Goal: Information Seeking & Learning: Compare options

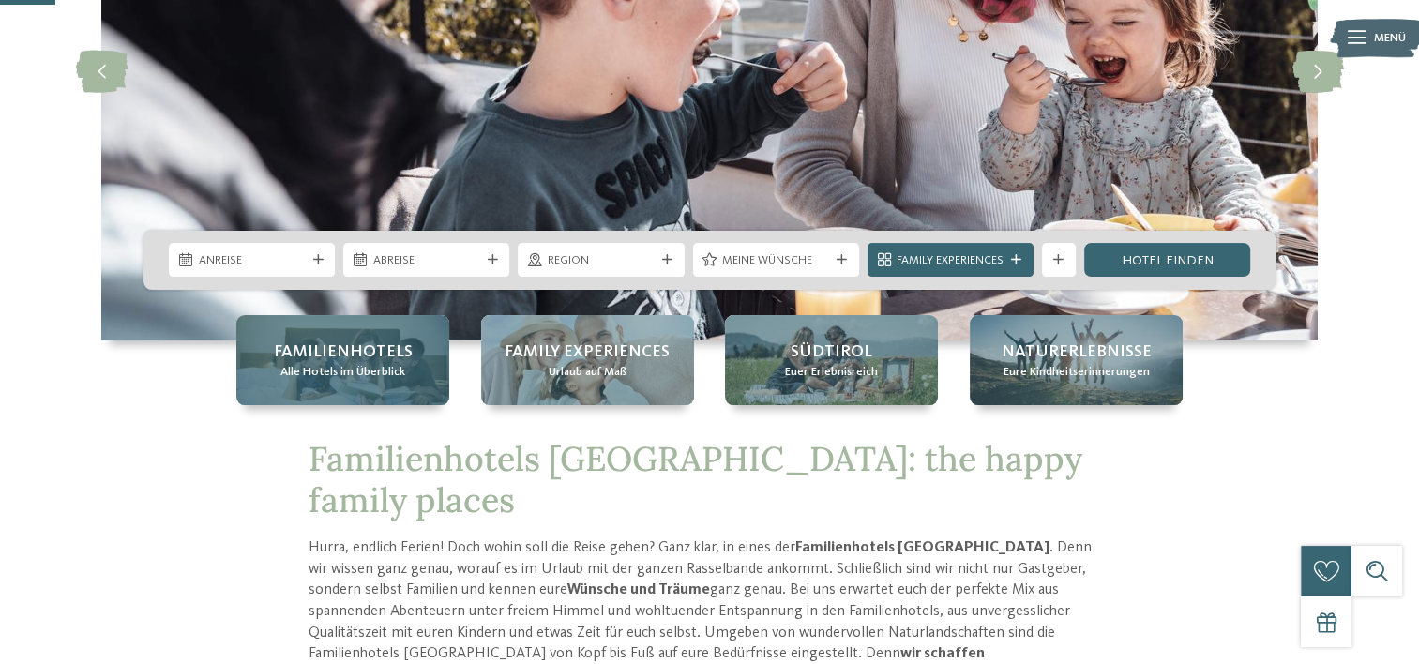
click at [424, 362] on div "Familienhotels Alle Hotels im Überblick" at bounding box center [342, 360] width 213 height 90
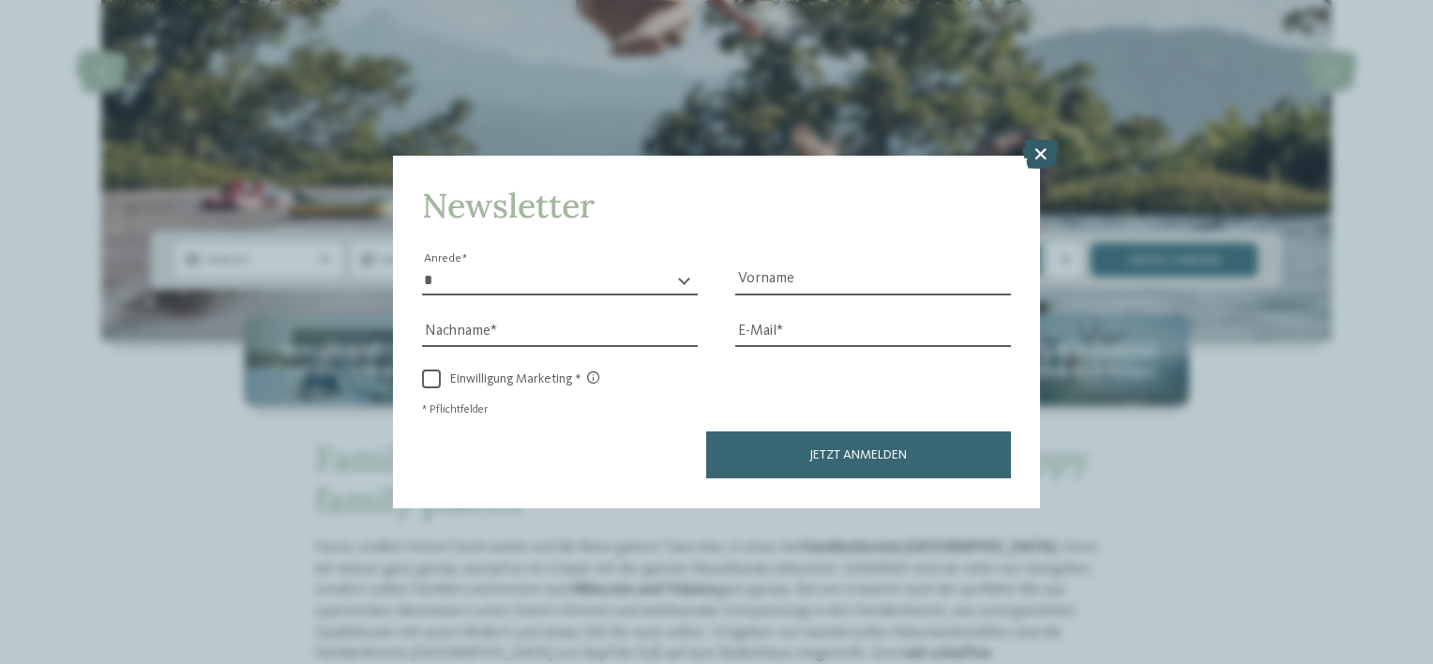
click at [1036, 150] on icon at bounding box center [1040, 155] width 37 height 30
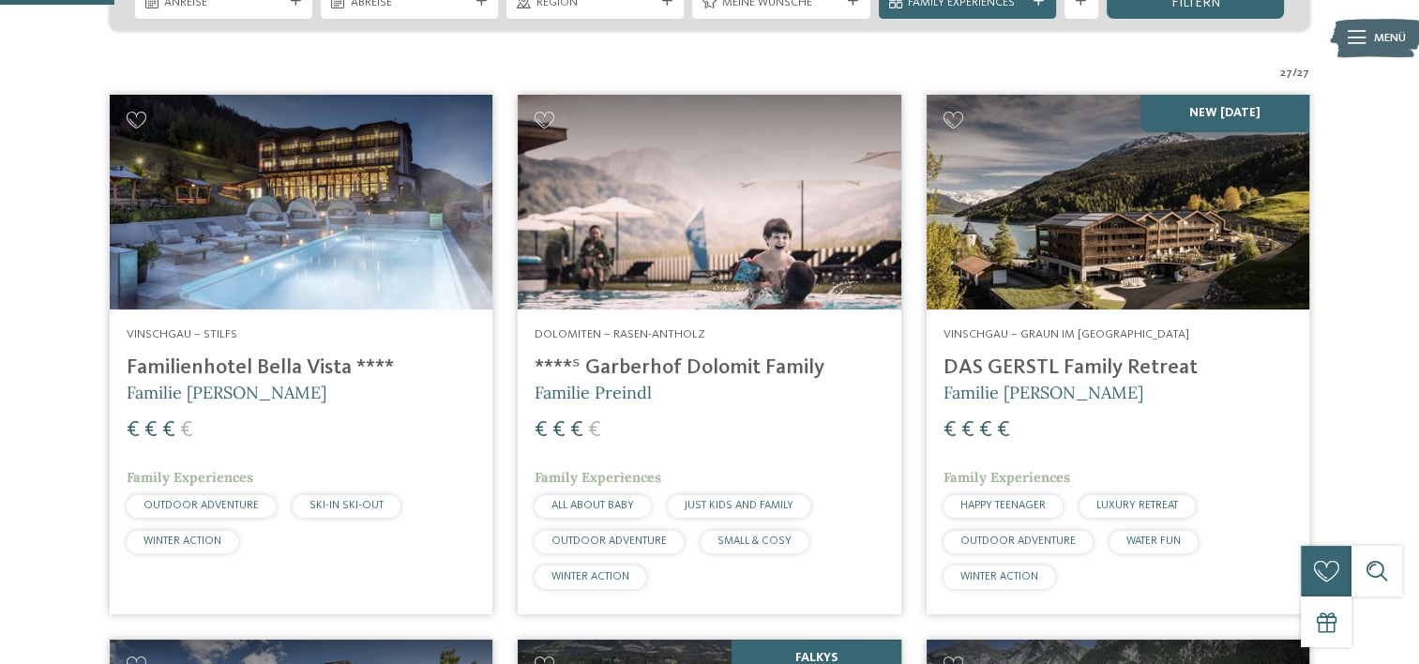
scroll to position [469, 0]
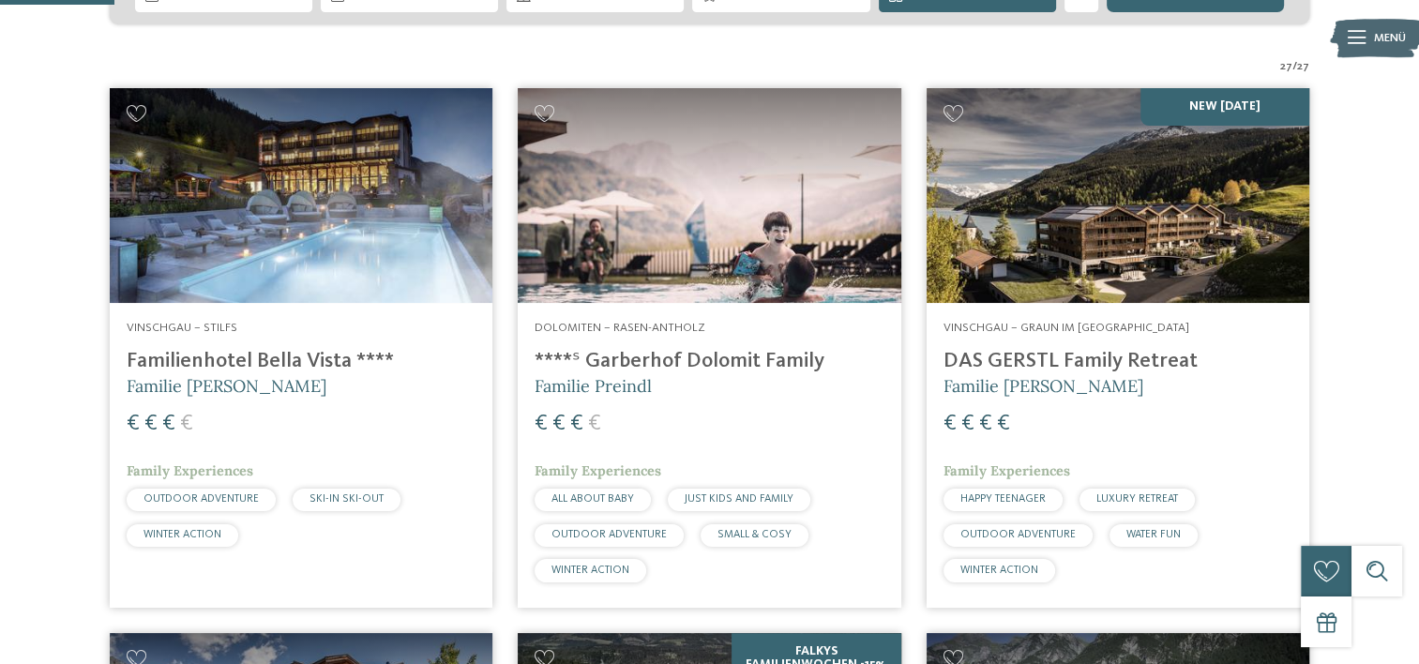
click at [1081, 242] on img at bounding box center [1117, 196] width 383 height 216
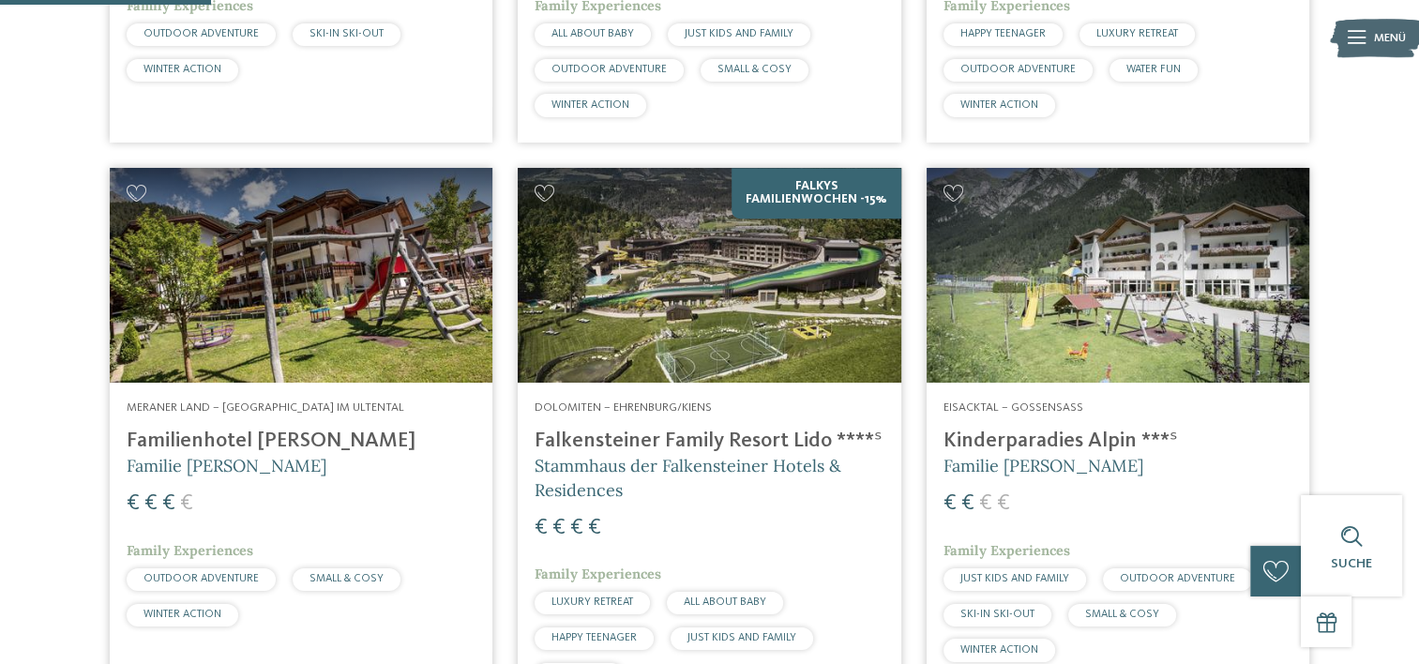
scroll to position [938, 0]
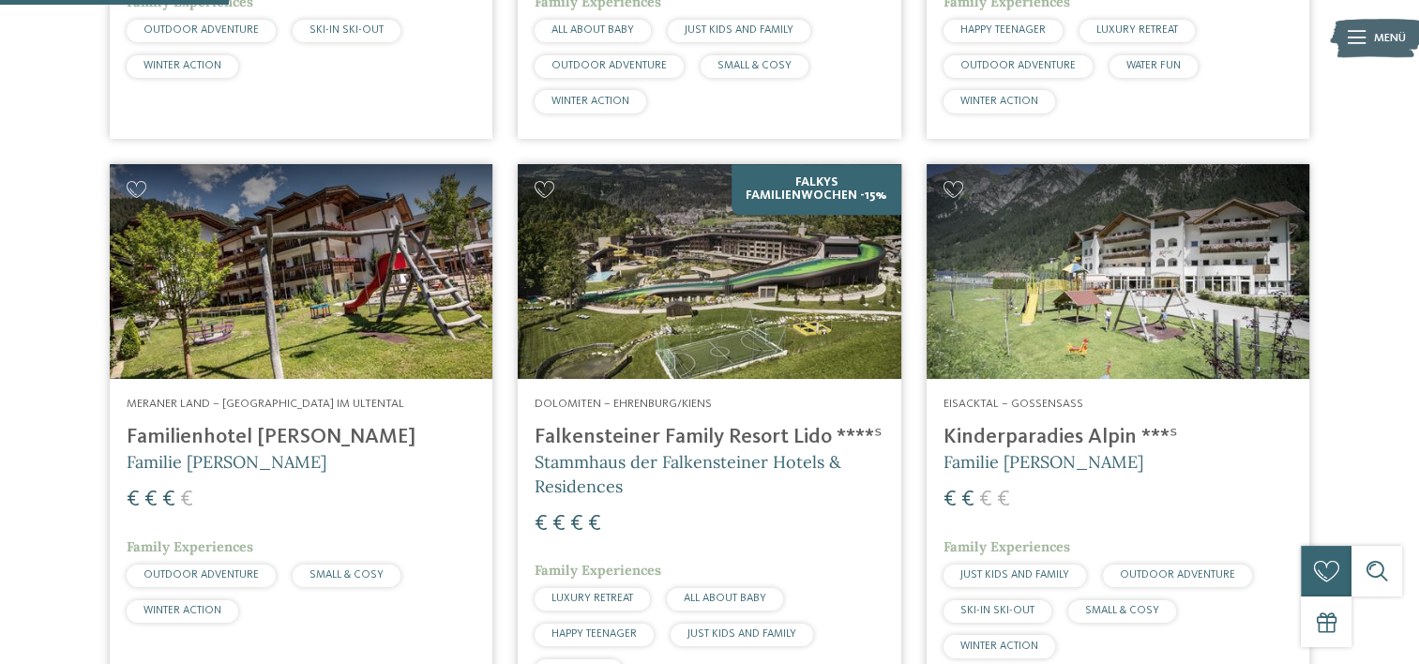
click at [728, 281] on img at bounding box center [709, 272] width 383 height 216
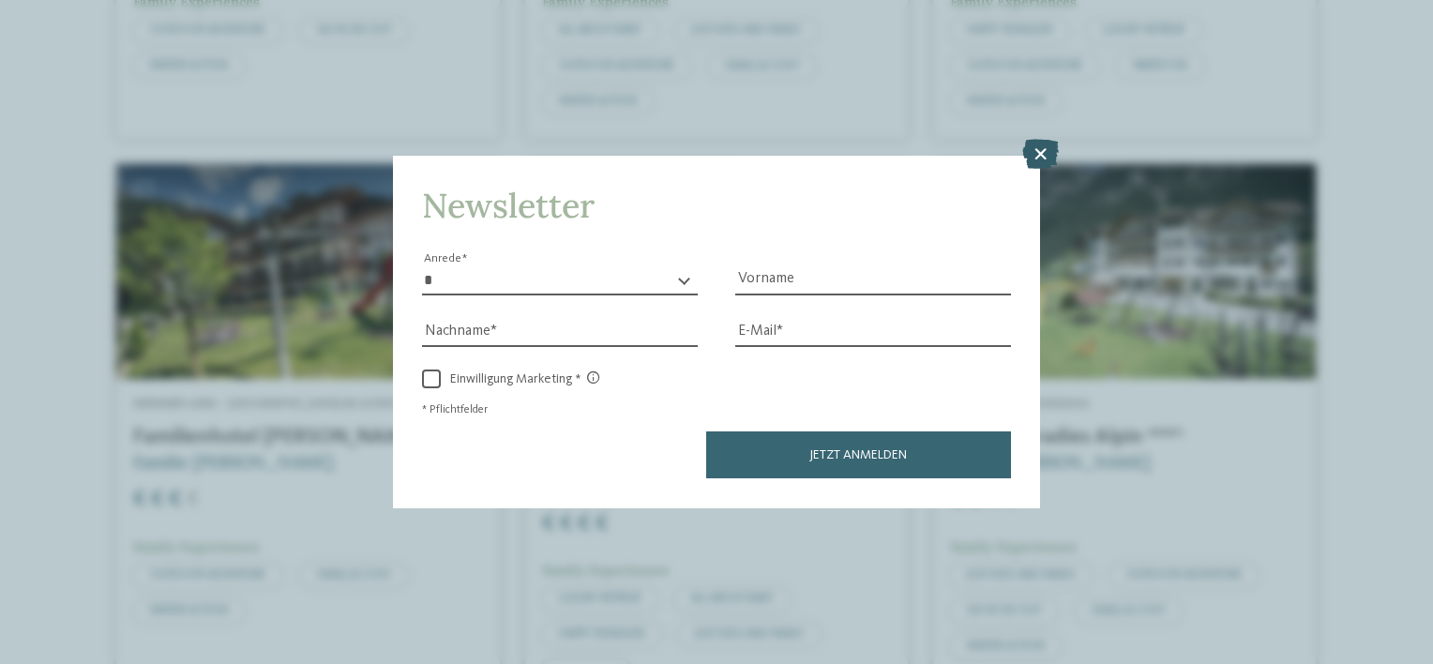
click at [1039, 163] on icon at bounding box center [1040, 155] width 37 height 30
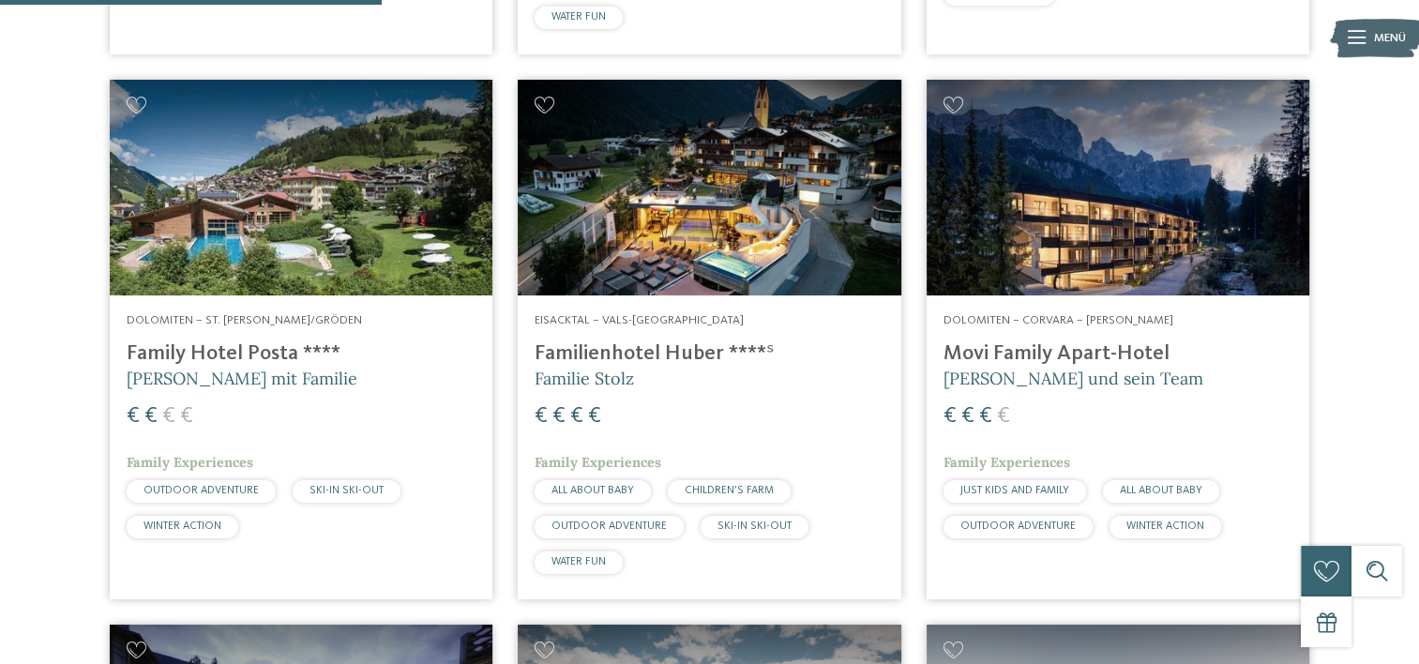
scroll to position [1594, 0]
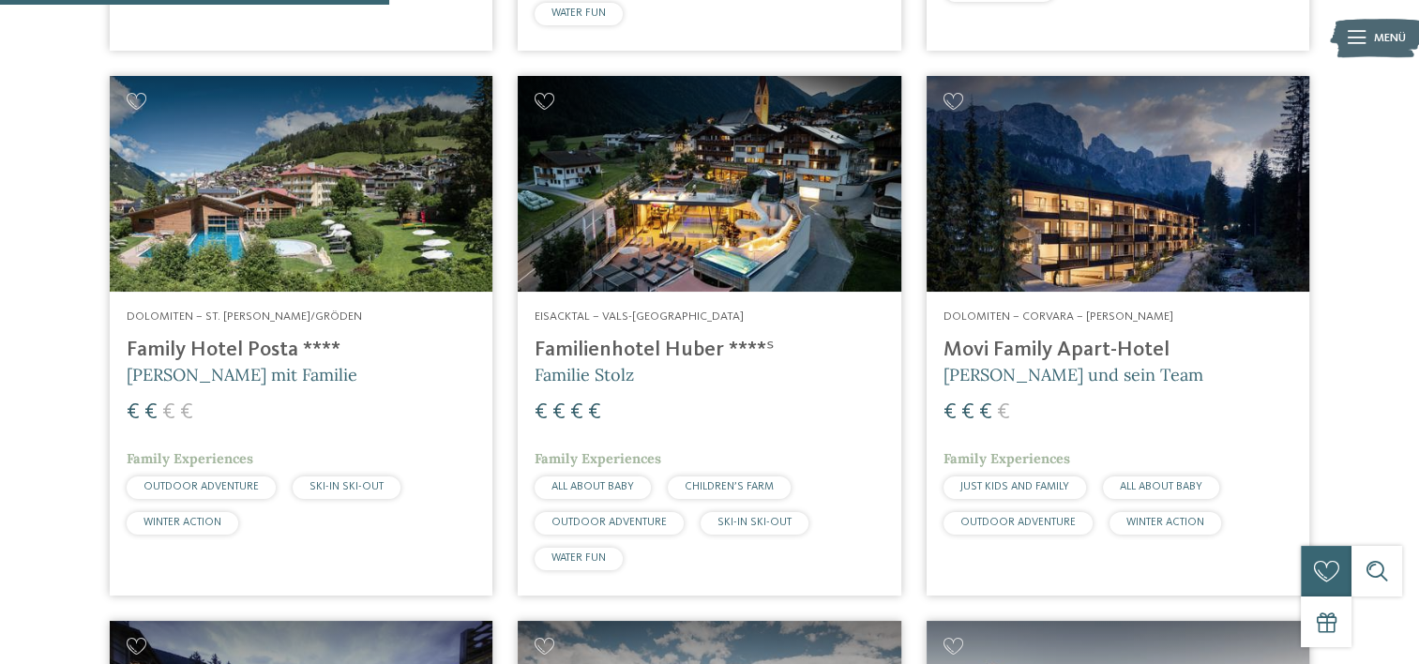
click at [707, 218] on img at bounding box center [709, 184] width 383 height 216
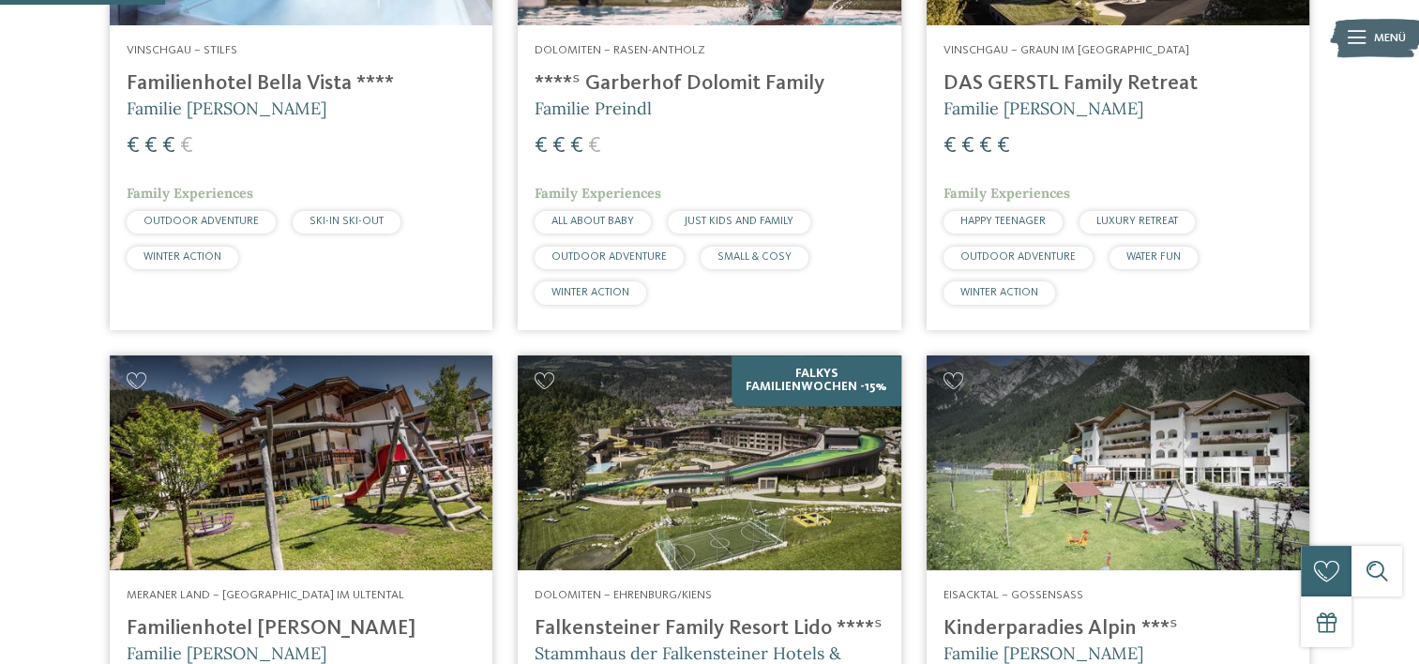
scroll to position [750, 0]
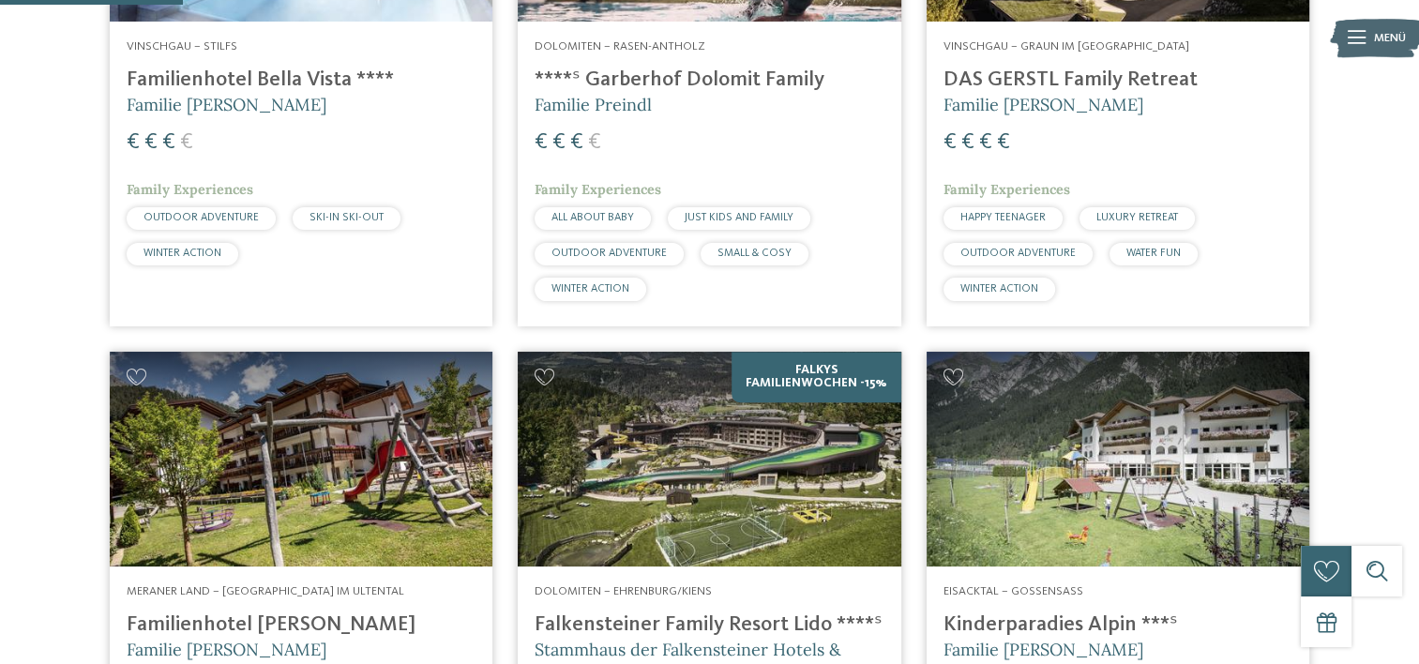
click at [665, 462] on img at bounding box center [709, 460] width 383 height 216
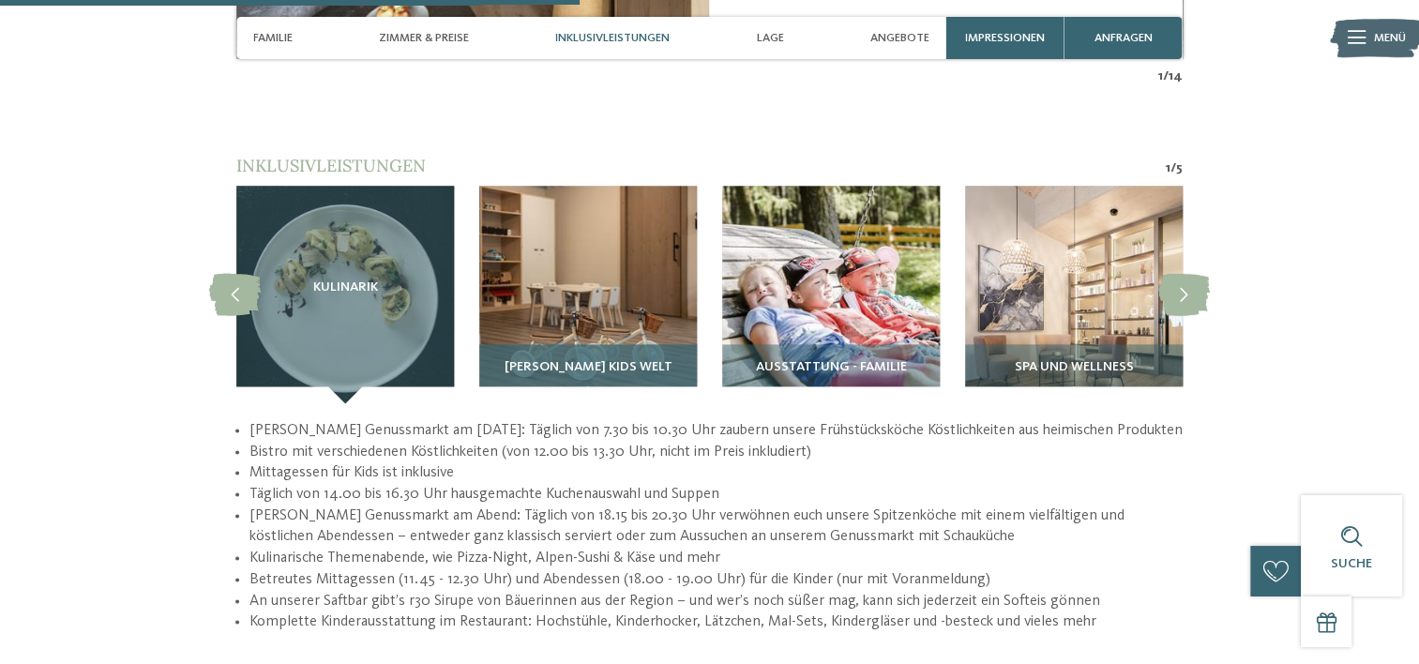
scroll to position [2344, 0]
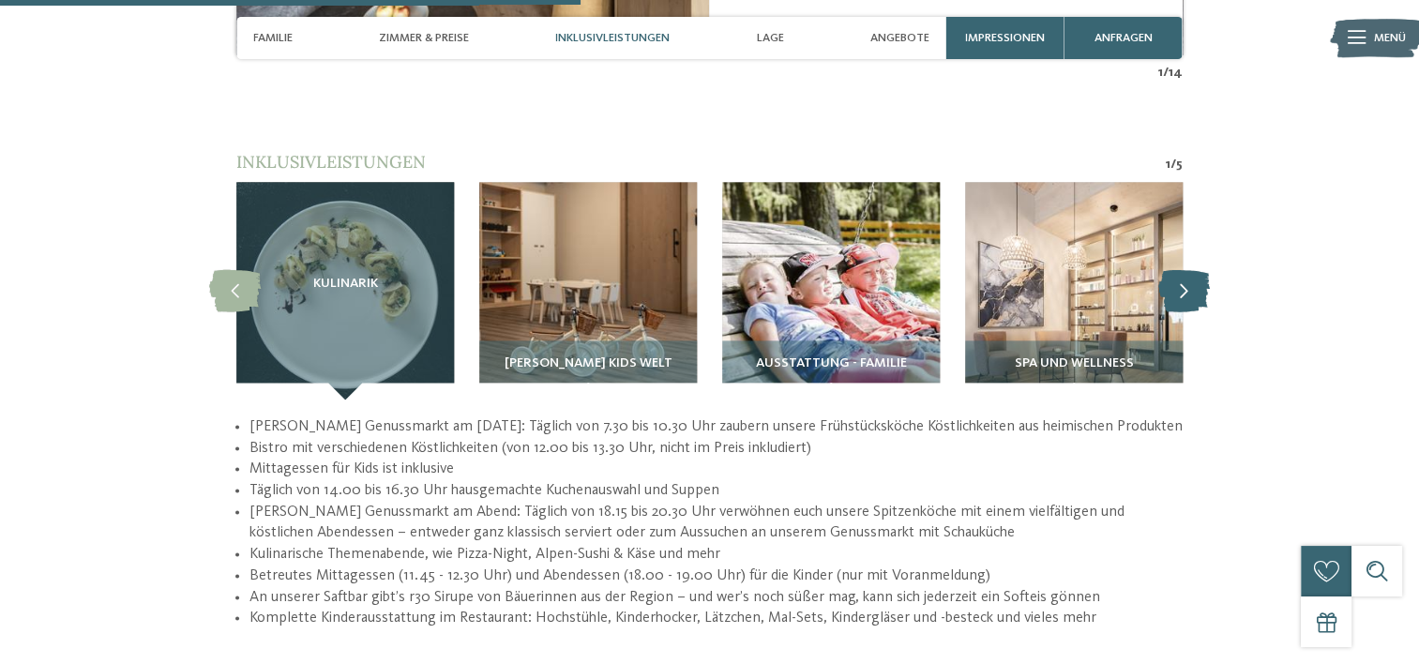
click at [1196, 269] on icon at bounding box center [1184, 290] width 52 height 42
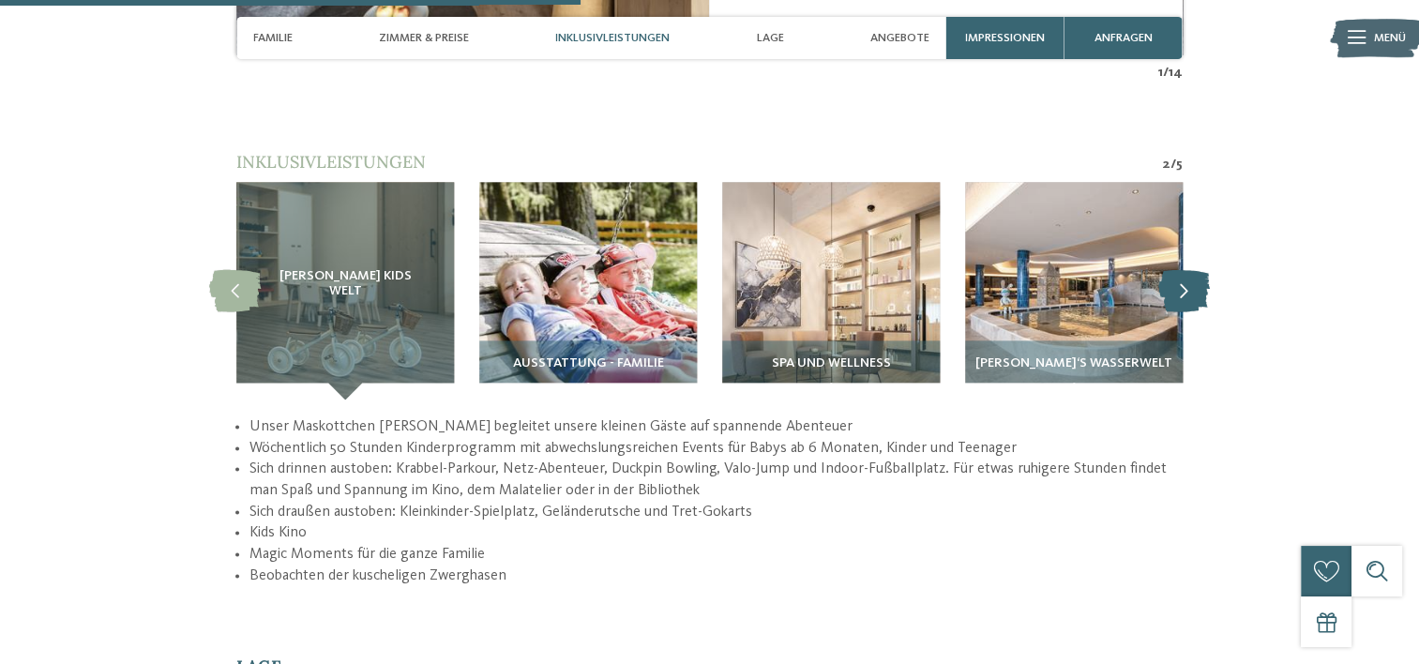
click at [1196, 269] on icon at bounding box center [1184, 290] width 52 height 42
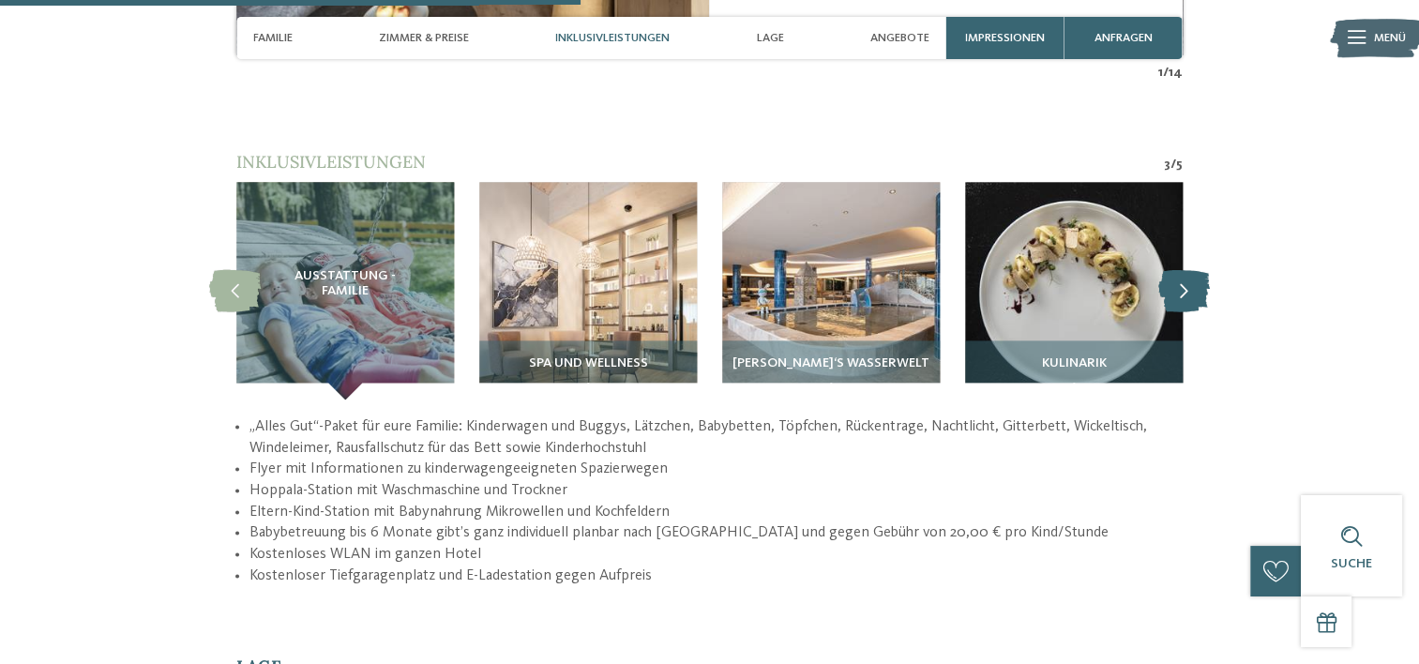
click at [1196, 269] on icon at bounding box center [1184, 290] width 52 height 42
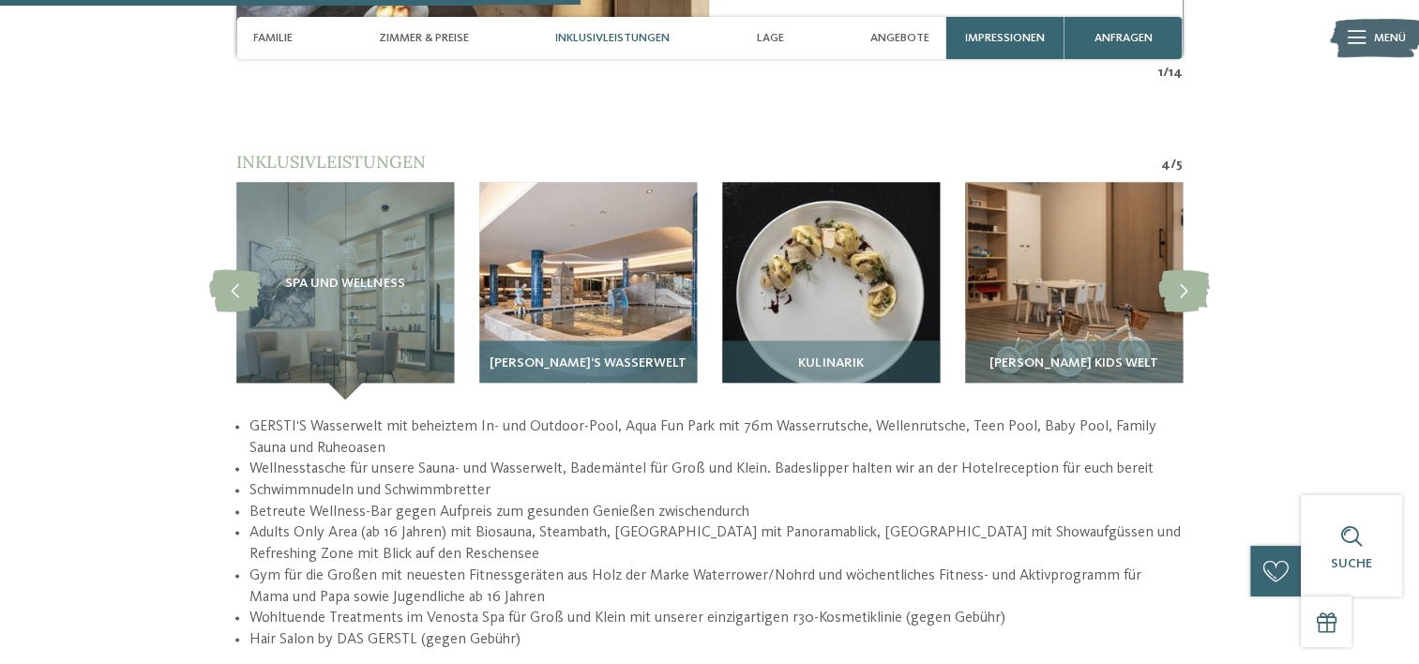
click at [619, 294] on img at bounding box center [588, 291] width 218 height 218
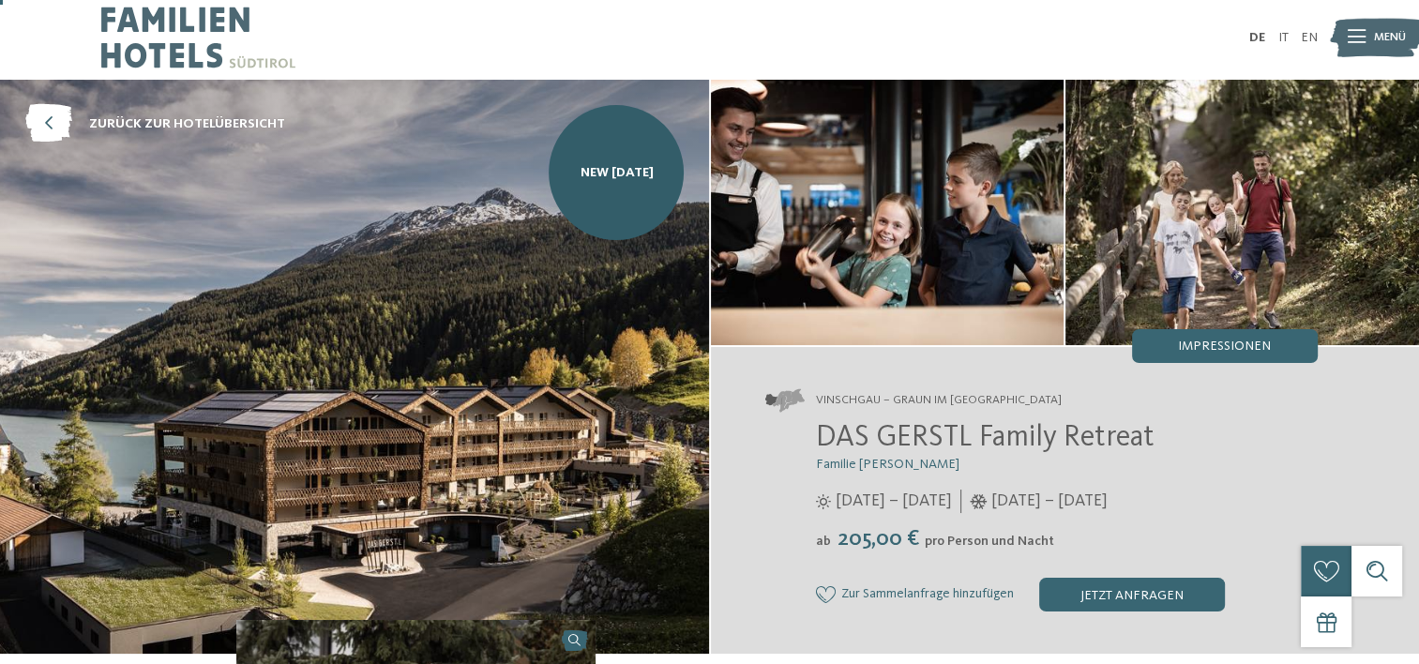
scroll to position [0, 0]
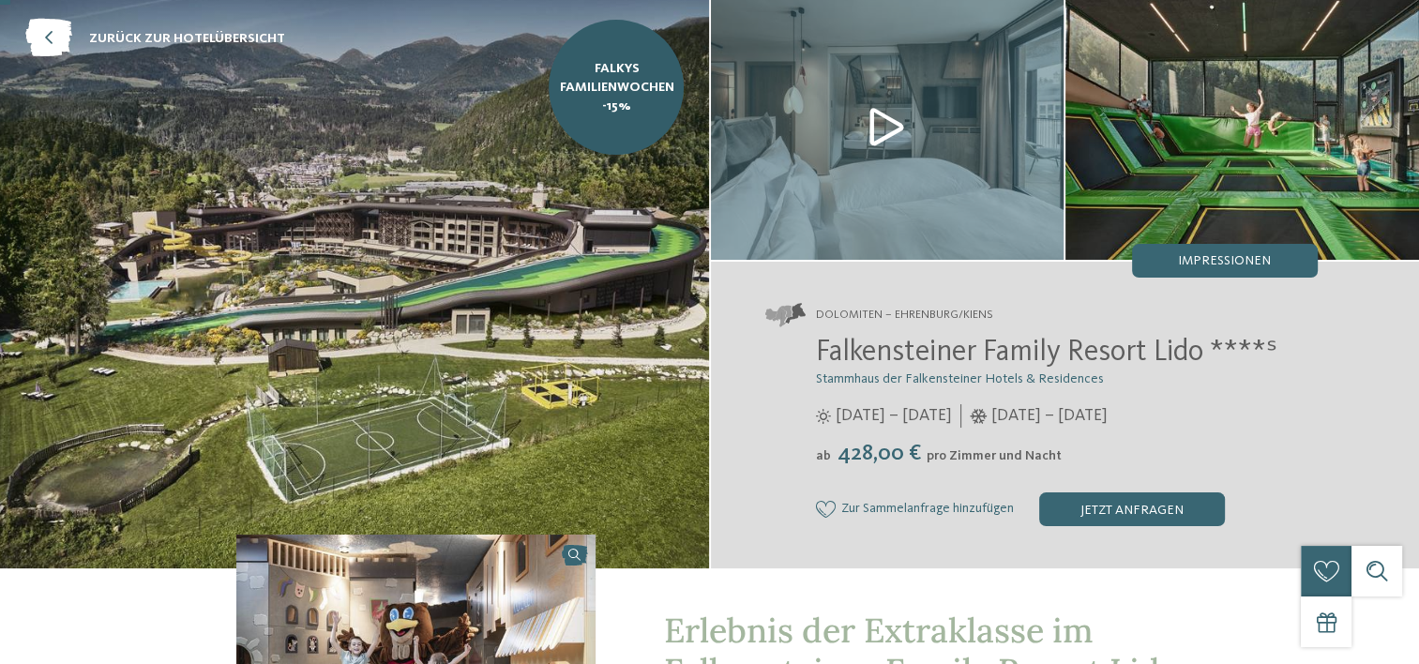
scroll to position [94, 0]
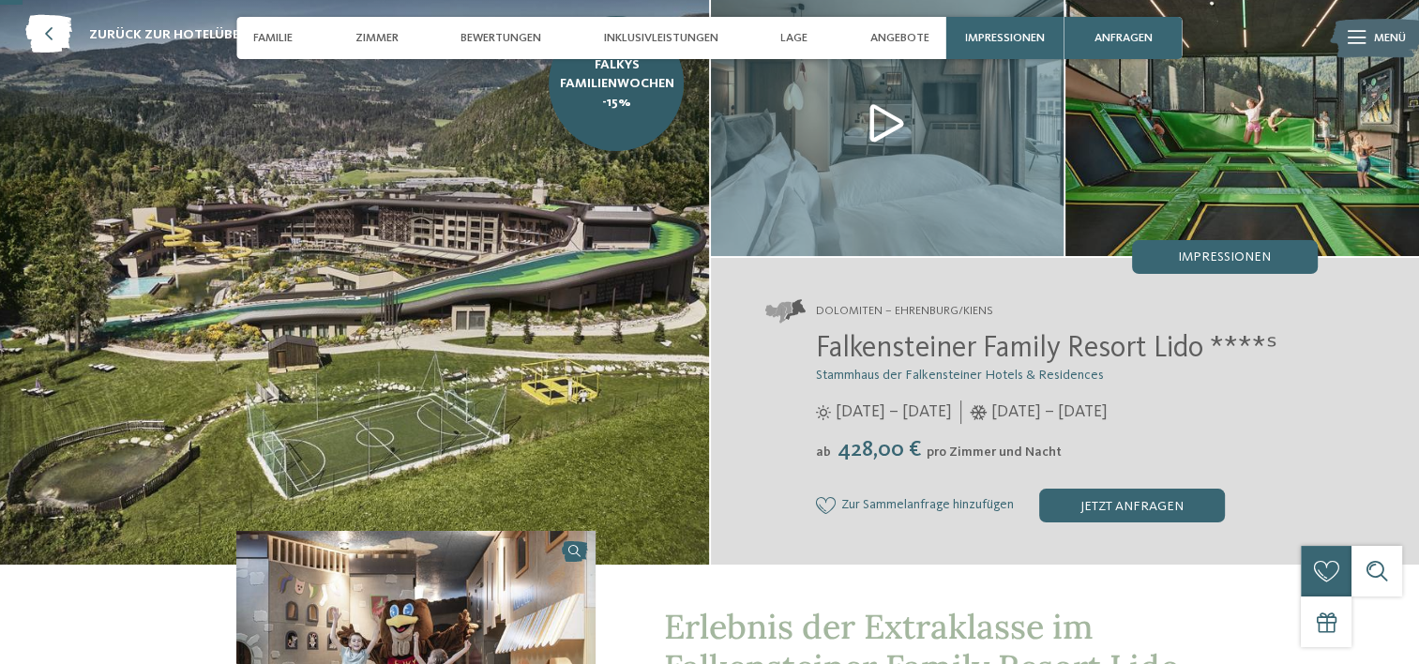
click at [284, 315] on img at bounding box center [354, 278] width 709 height 574
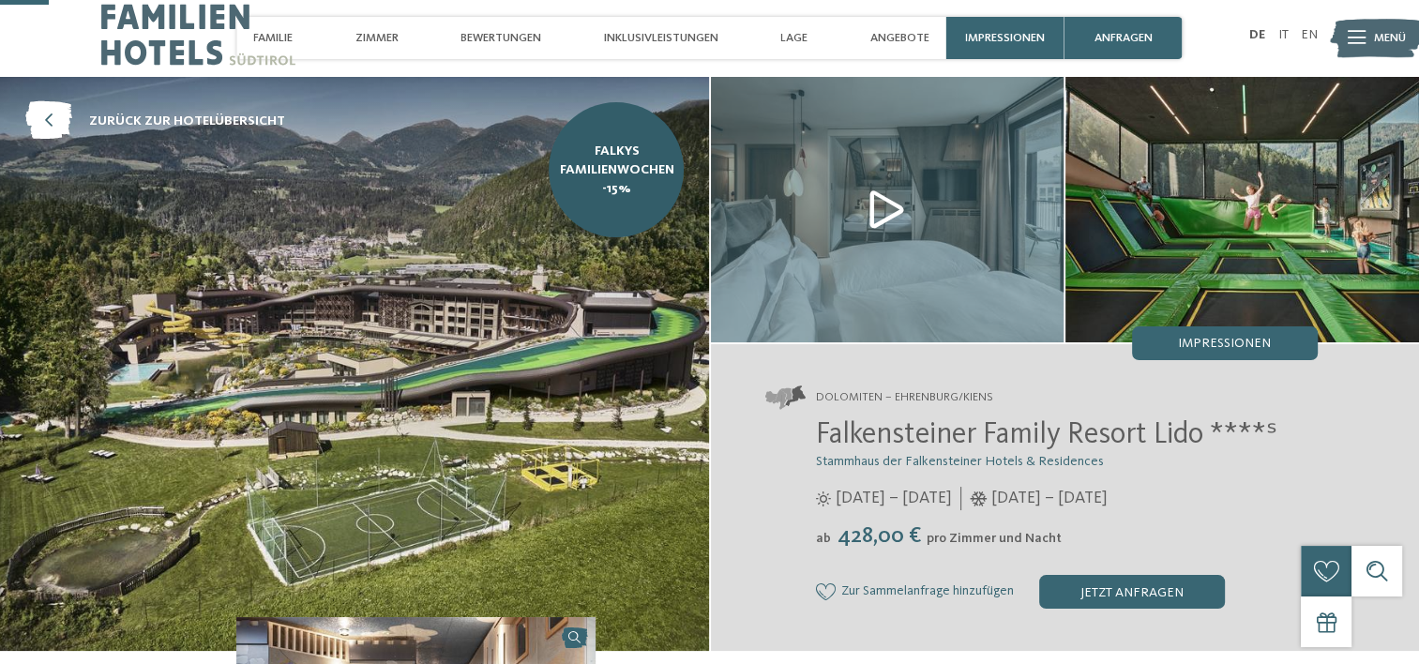
scroll to position [0, 0]
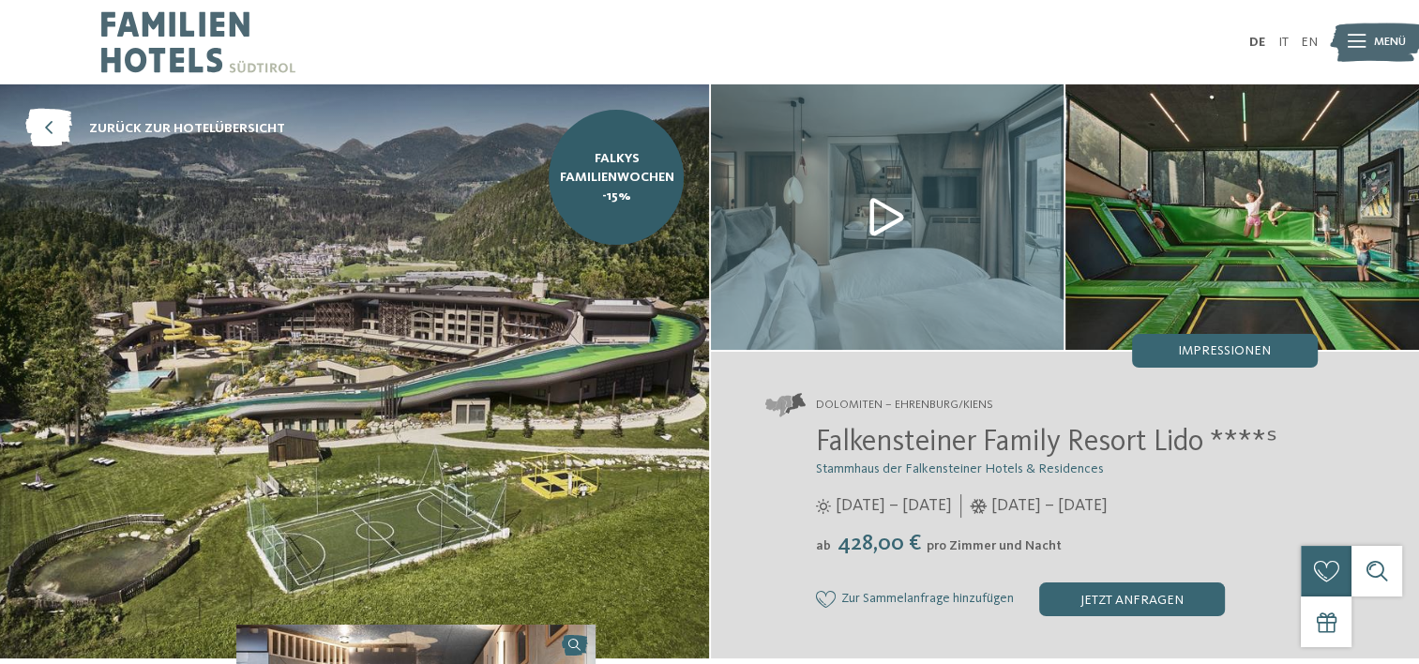
click at [1298, 188] on img at bounding box center [1241, 216] width 353 height 265
click at [1217, 354] on span "Impressionen" at bounding box center [1224, 350] width 93 height 13
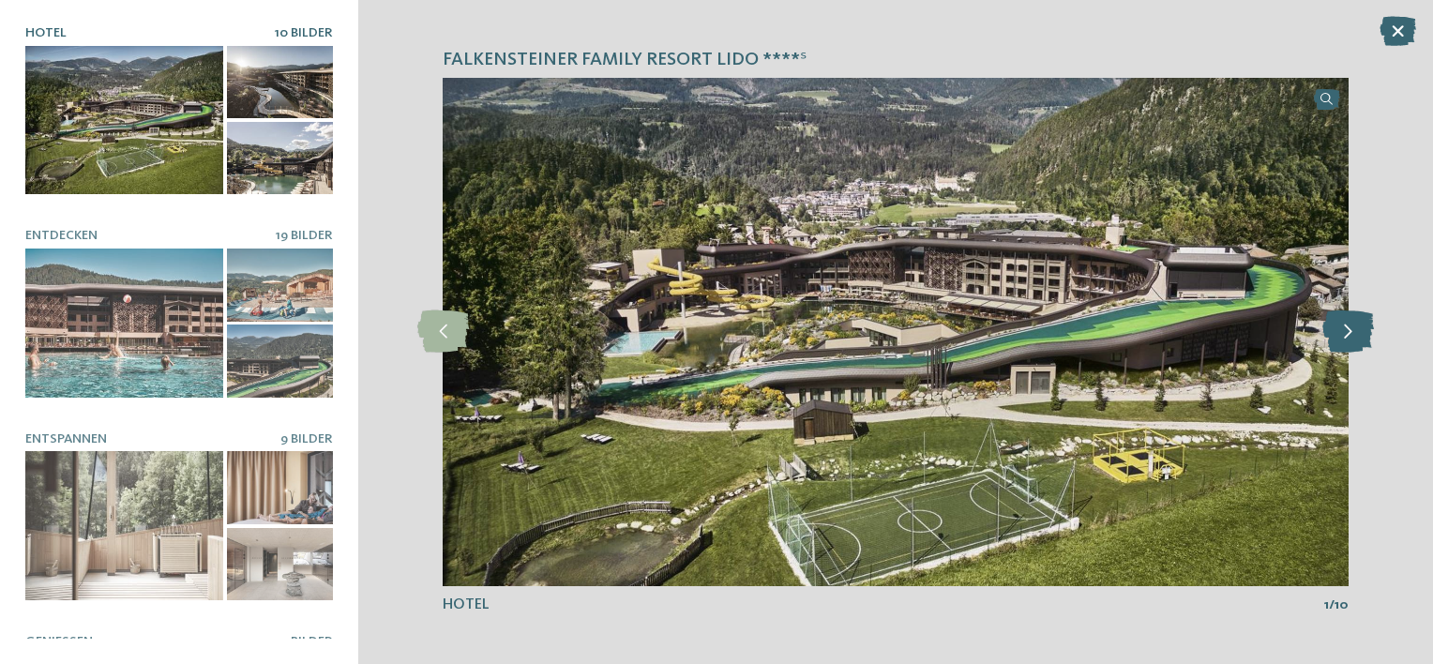
click at [1368, 336] on icon at bounding box center [1348, 331] width 52 height 42
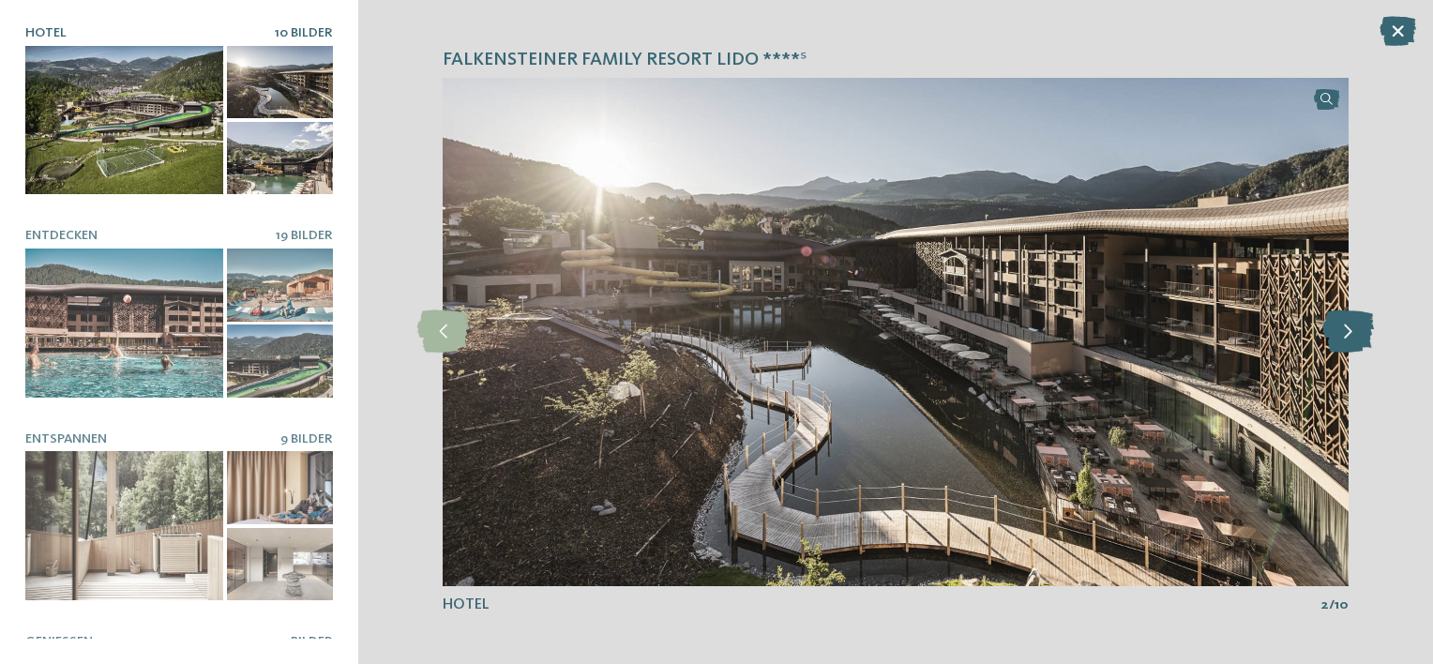
click at [1368, 336] on icon at bounding box center [1348, 331] width 52 height 42
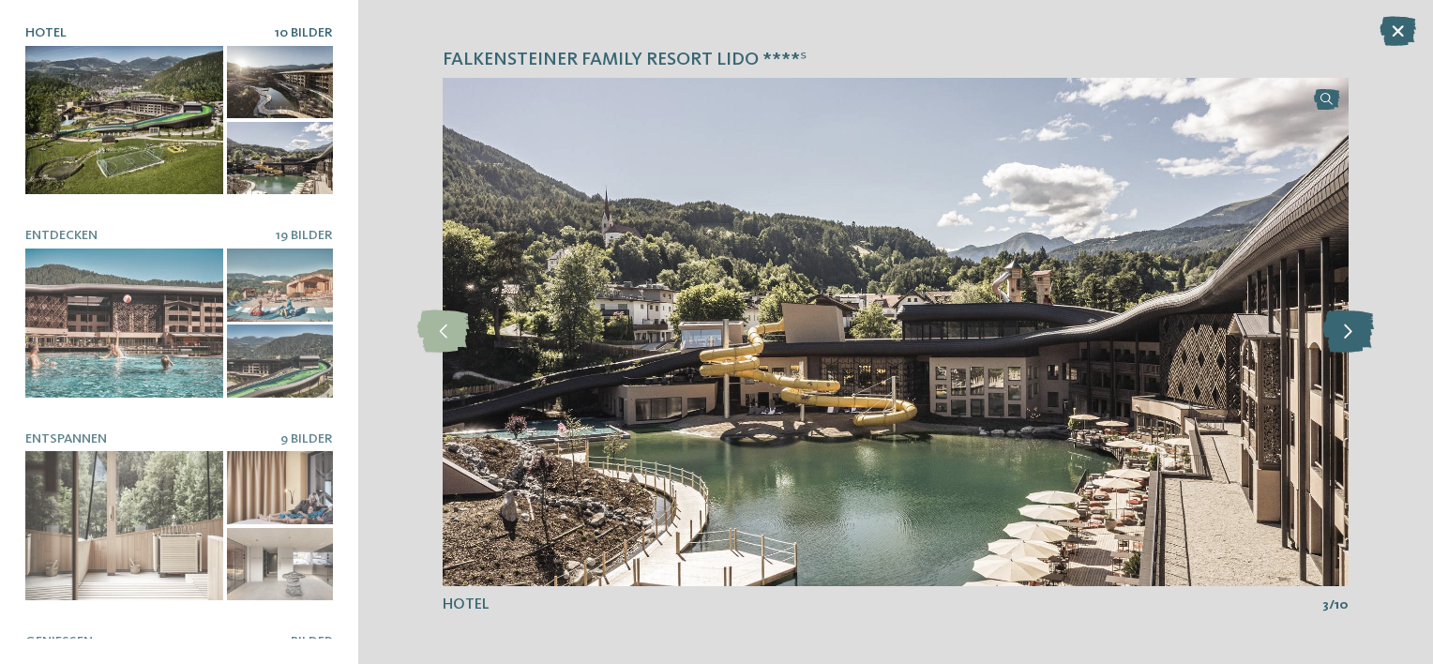
click at [1368, 336] on icon at bounding box center [1348, 331] width 52 height 42
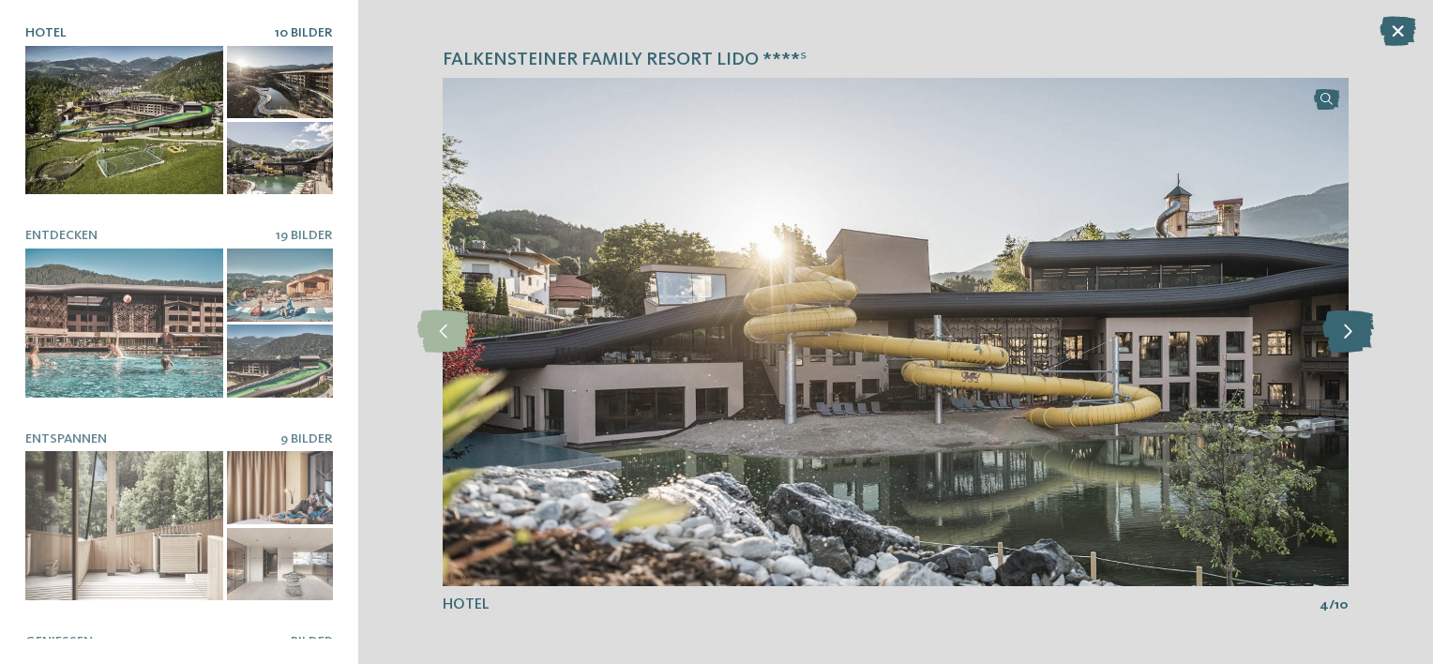
click at [1368, 336] on icon at bounding box center [1348, 331] width 52 height 42
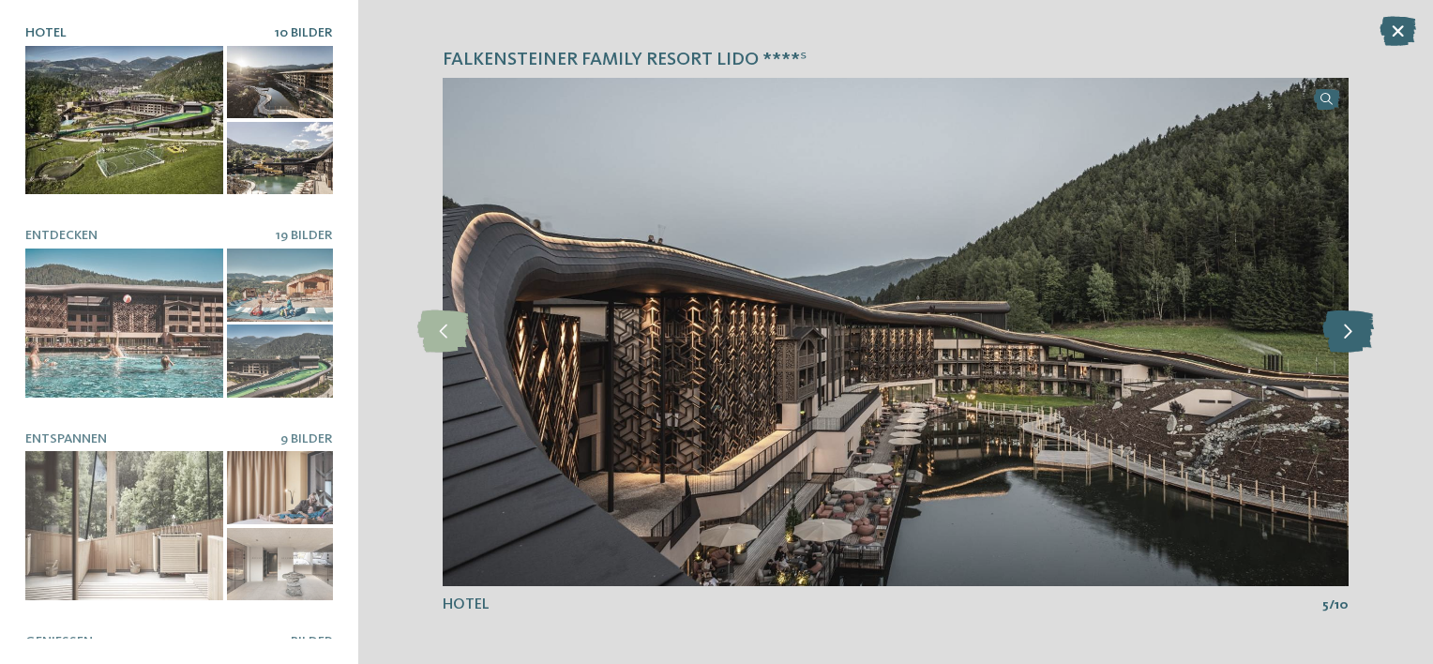
click at [1368, 336] on icon at bounding box center [1348, 331] width 52 height 42
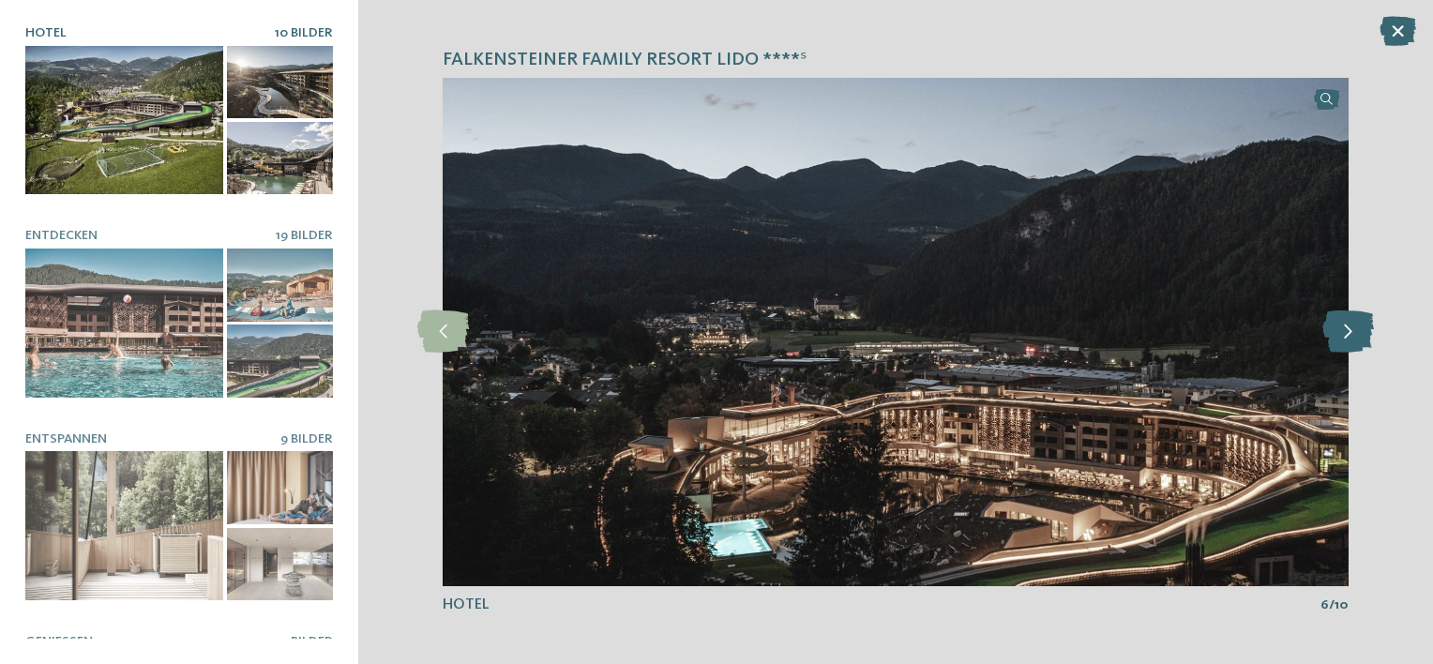
click at [1368, 336] on icon at bounding box center [1348, 331] width 52 height 42
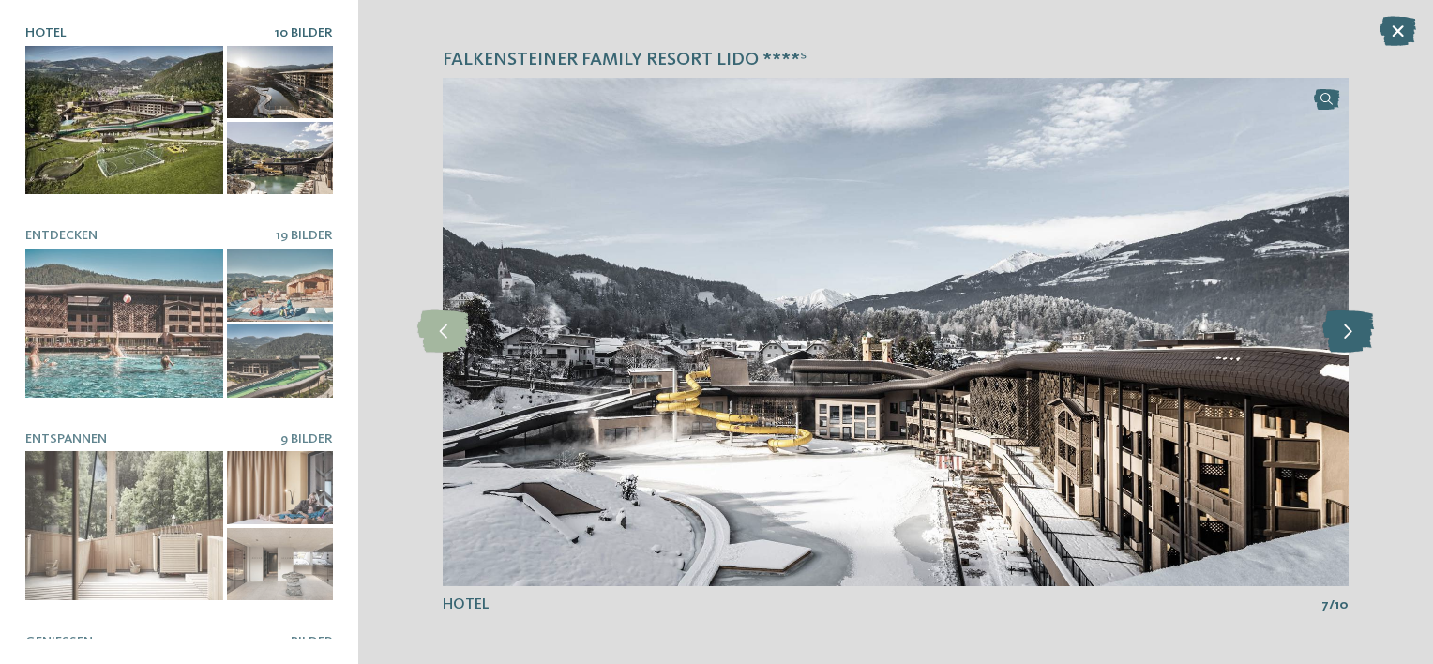
click at [1368, 336] on icon at bounding box center [1348, 331] width 52 height 42
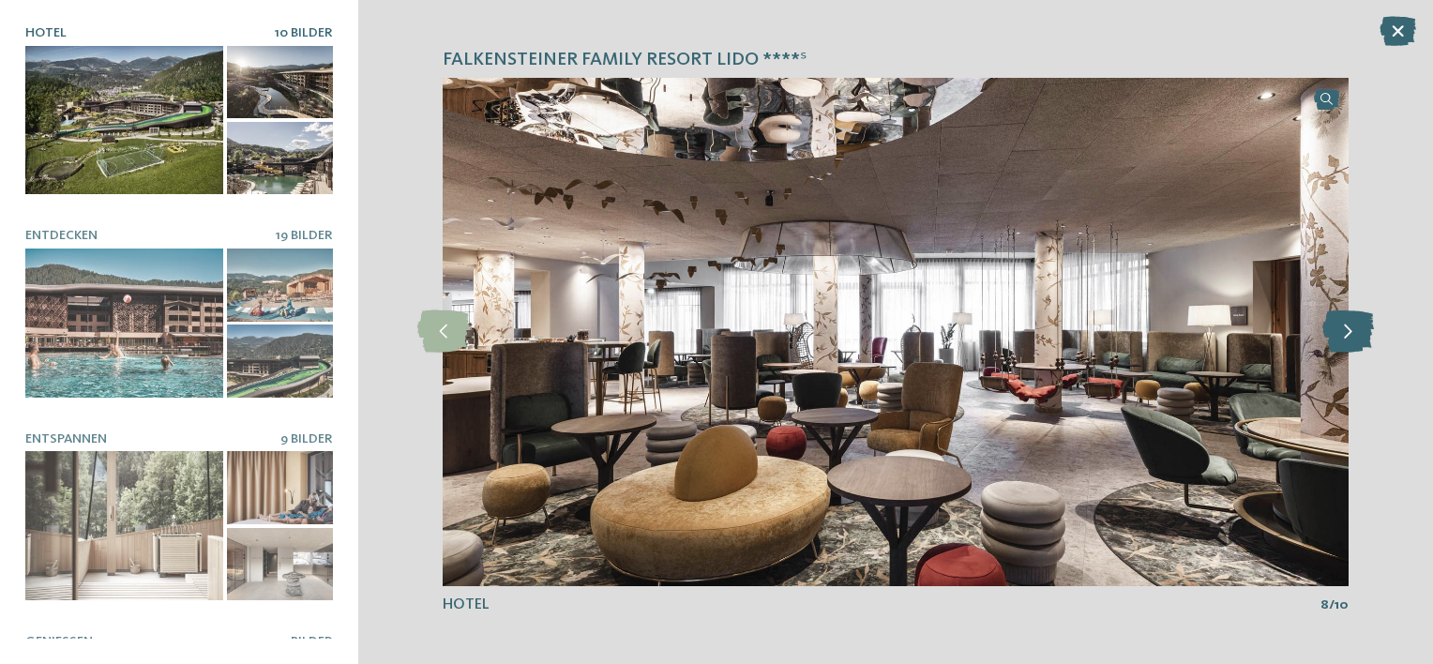
click at [1368, 336] on icon at bounding box center [1348, 331] width 52 height 42
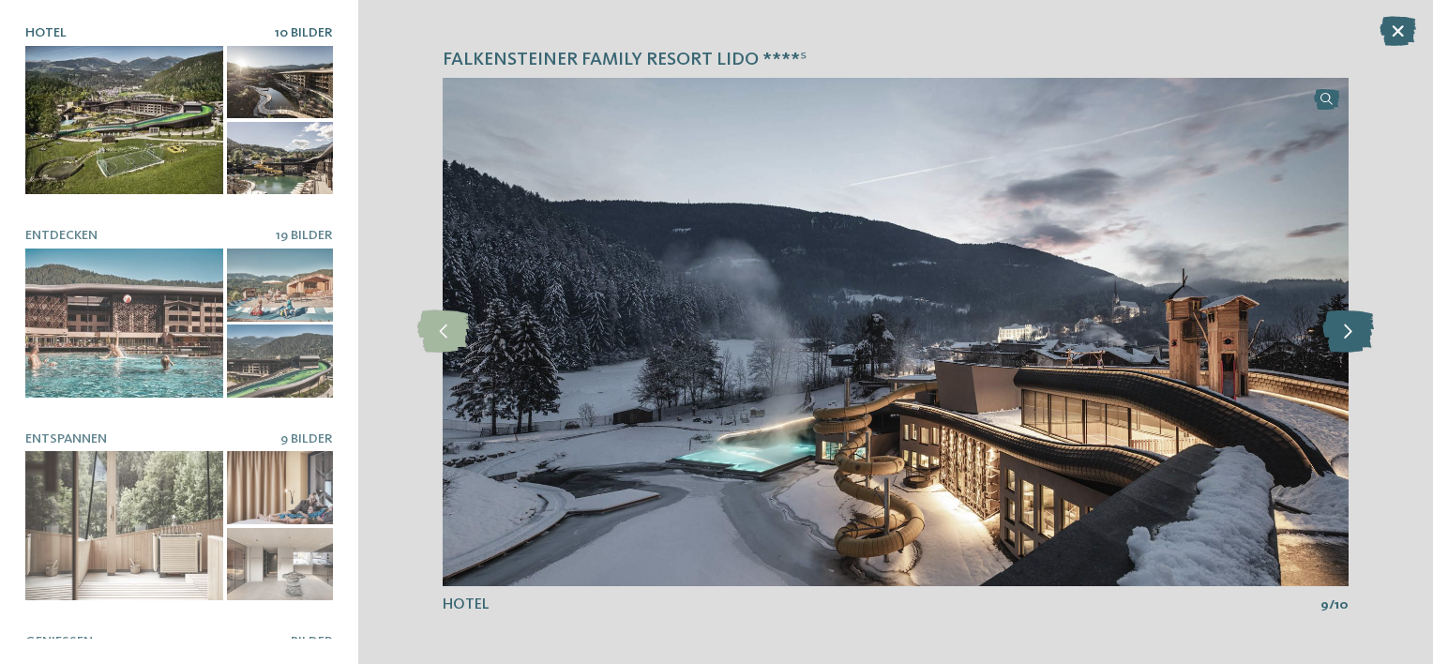
click at [1368, 336] on icon at bounding box center [1348, 331] width 52 height 42
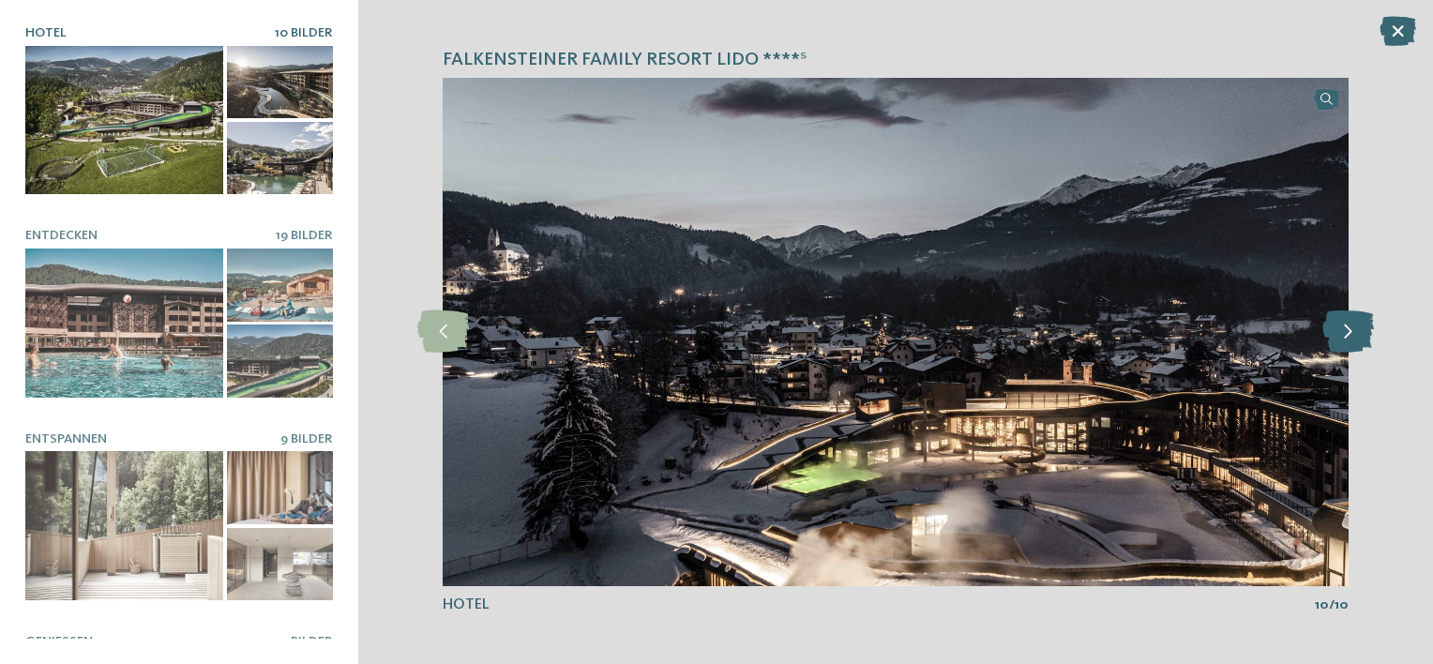
click at [1368, 336] on icon at bounding box center [1348, 331] width 52 height 42
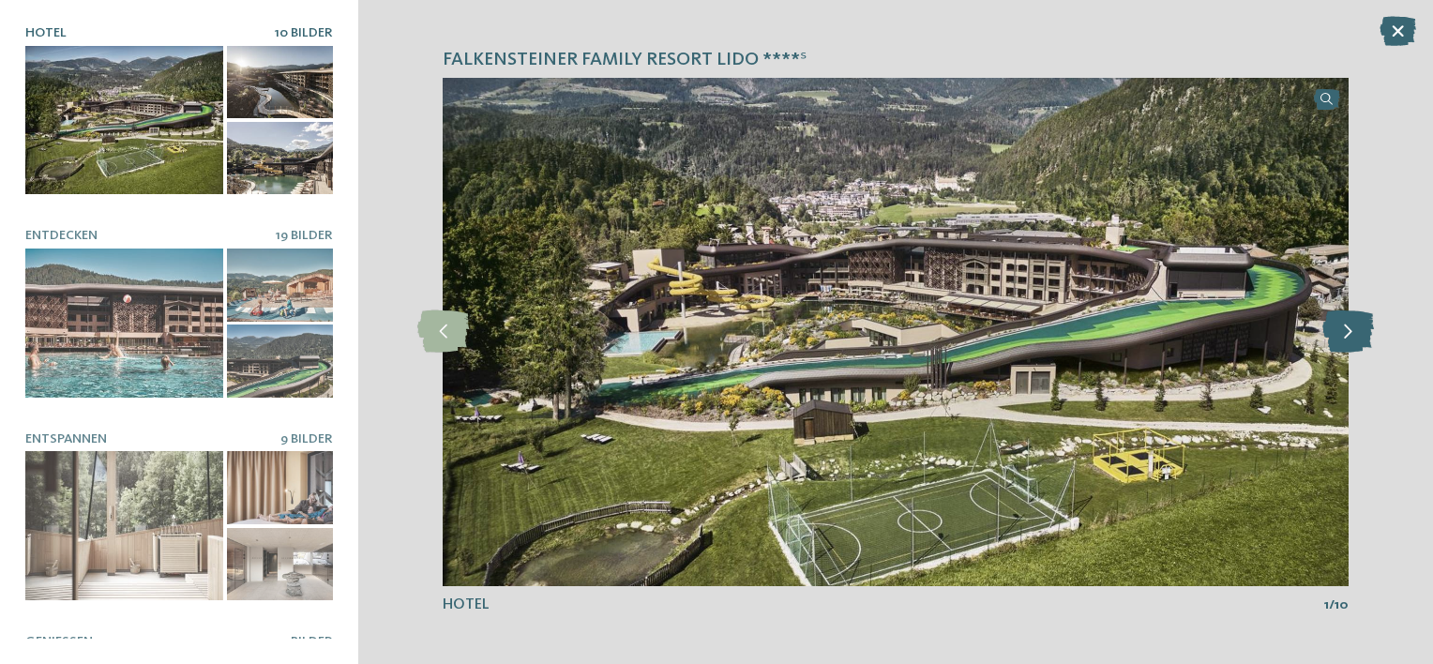
click at [1368, 336] on icon at bounding box center [1348, 331] width 52 height 42
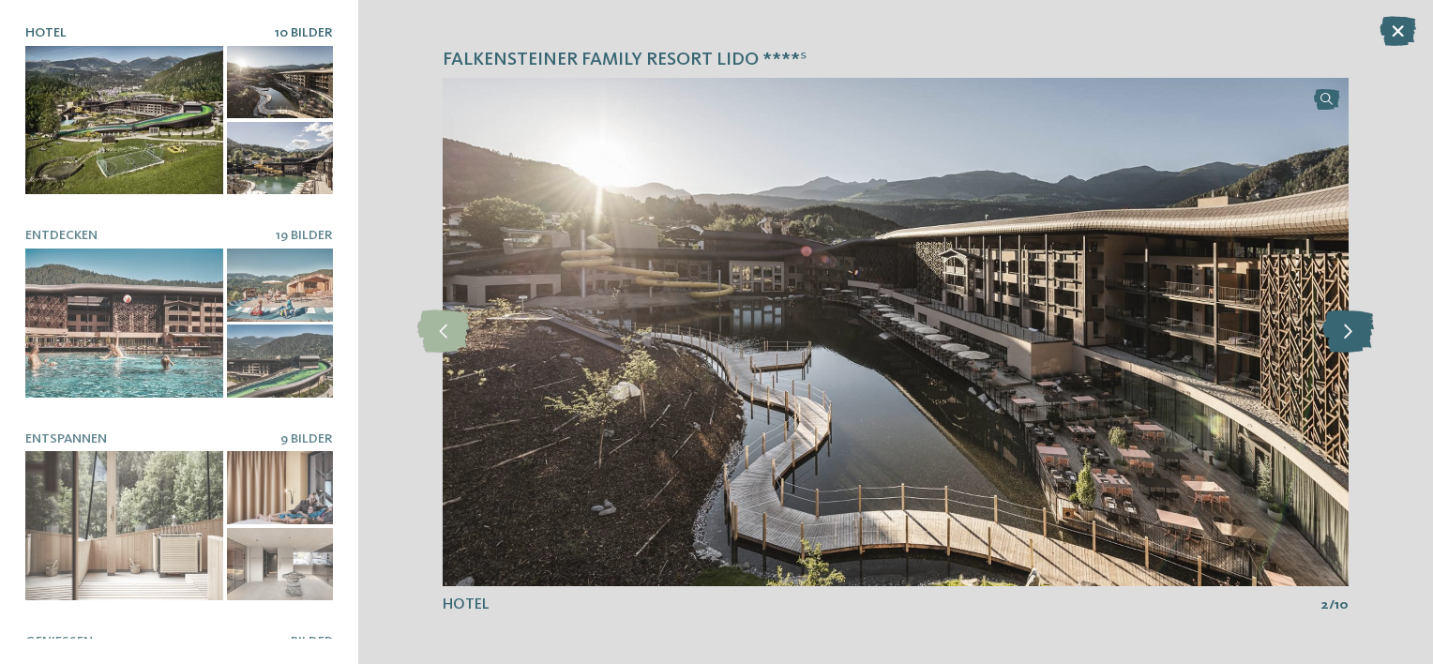
click at [1368, 336] on icon at bounding box center [1348, 331] width 52 height 42
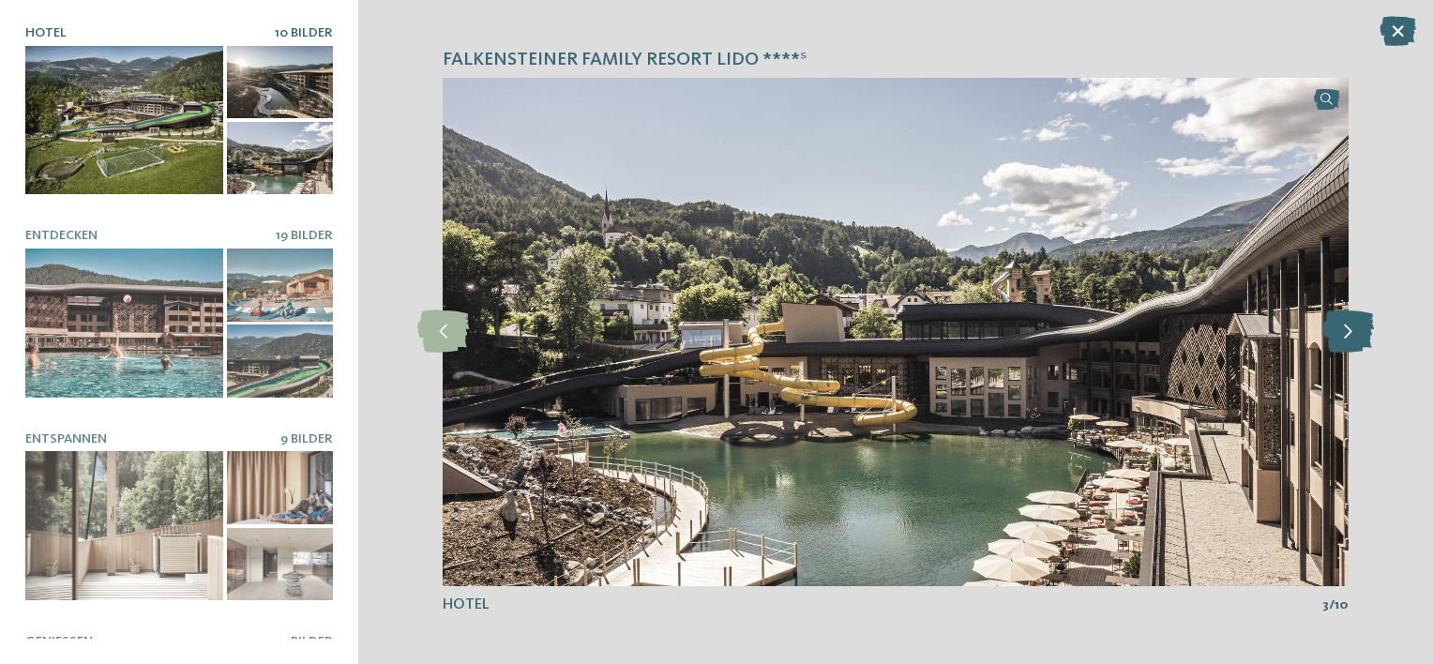
click at [1368, 336] on icon at bounding box center [1348, 331] width 52 height 42
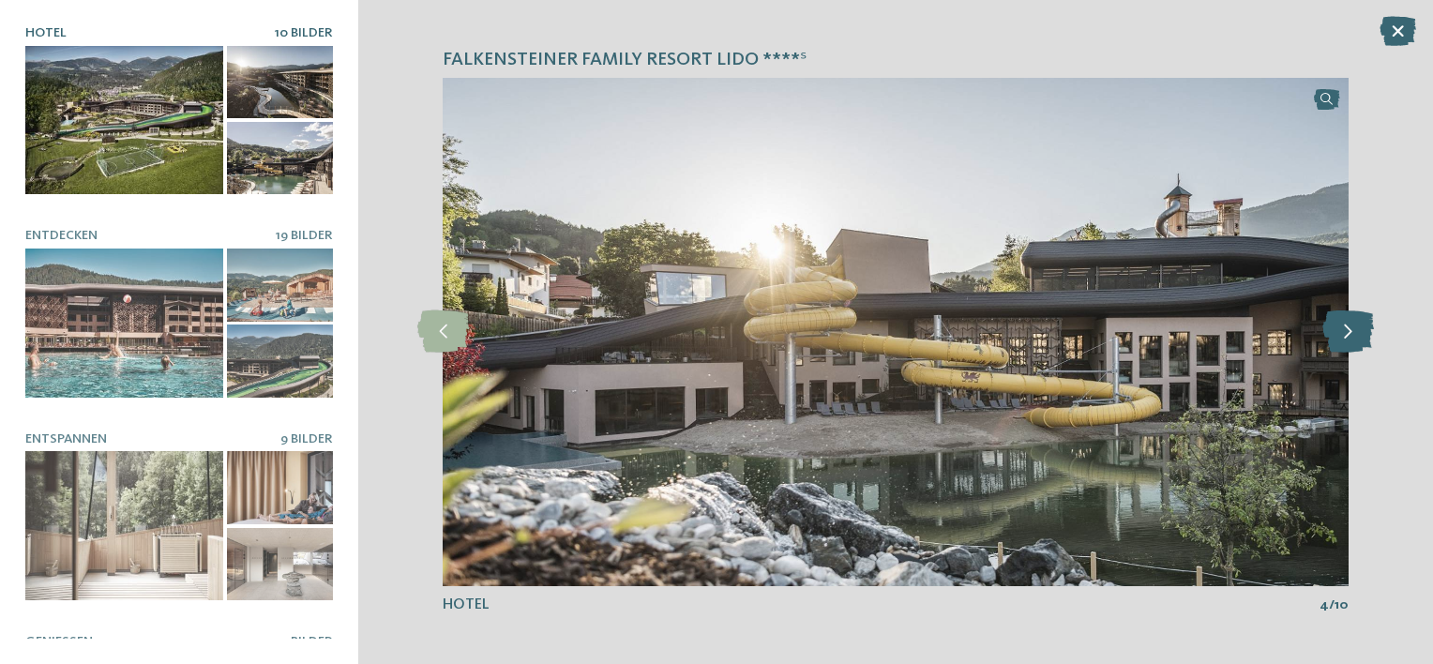
click at [1368, 336] on icon at bounding box center [1348, 331] width 52 height 42
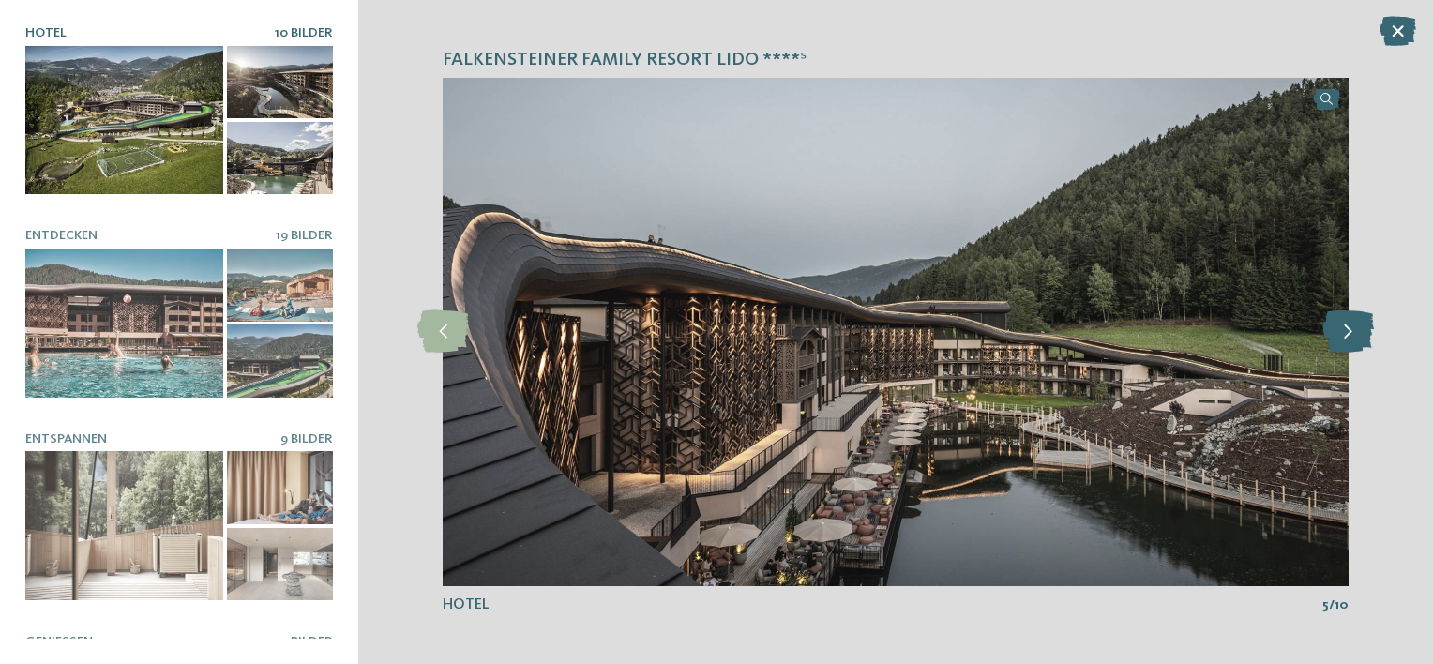
click at [1368, 336] on icon at bounding box center [1348, 331] width 52 height 42
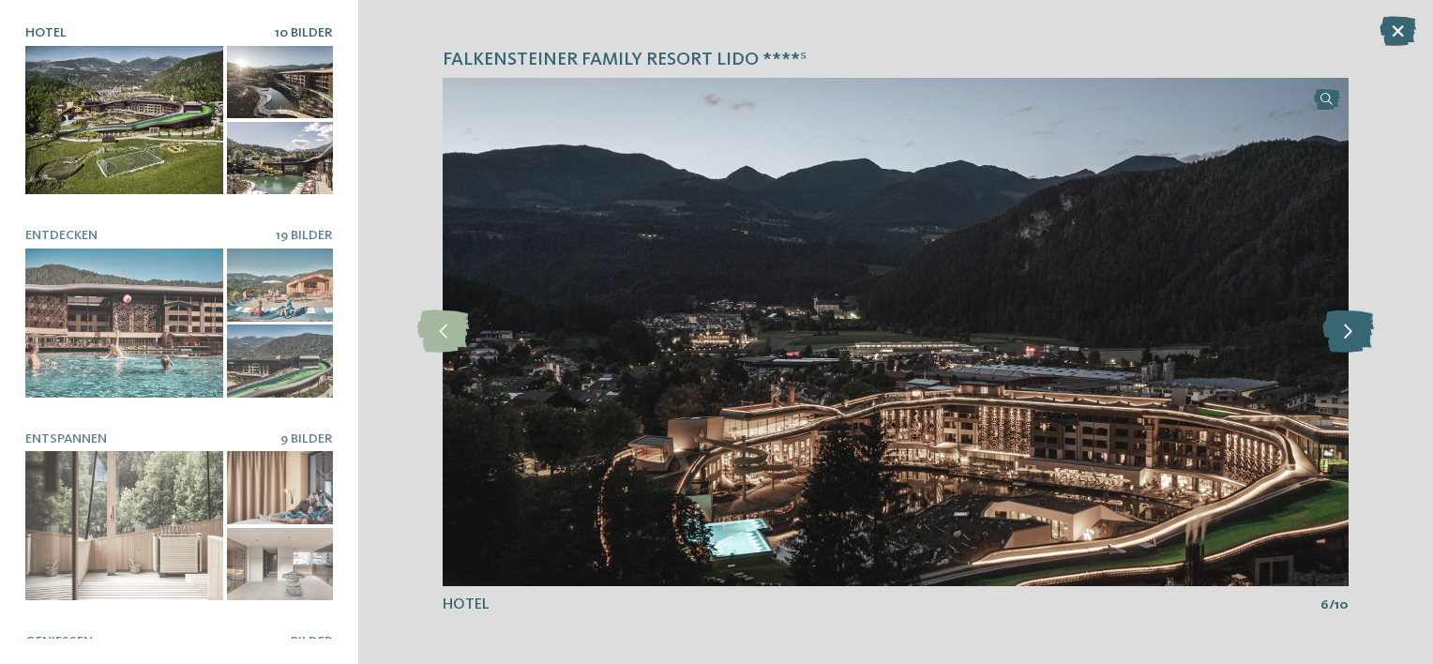
click at [1368, 336] on icon at bounding box center [1348, 331] width 52 height 42
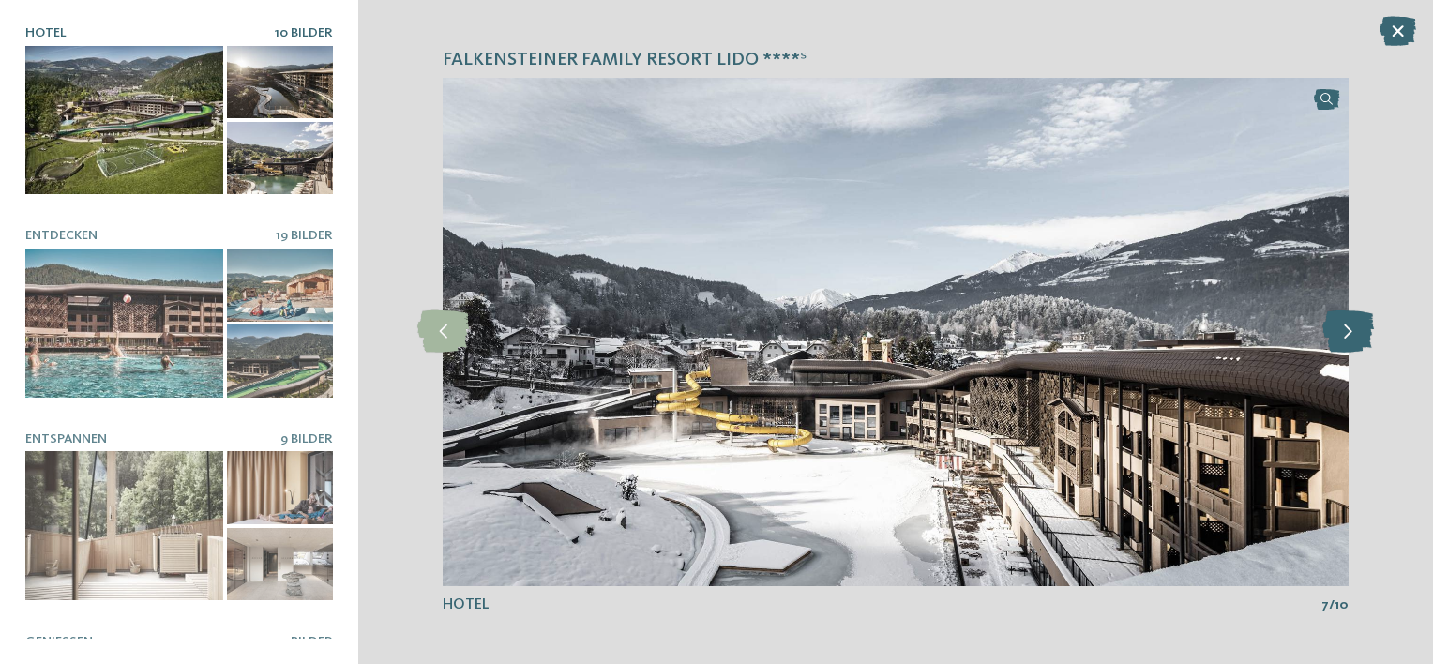
click at [1368, 336] on icon at bounding box center [1348, 331] width 52 height 42
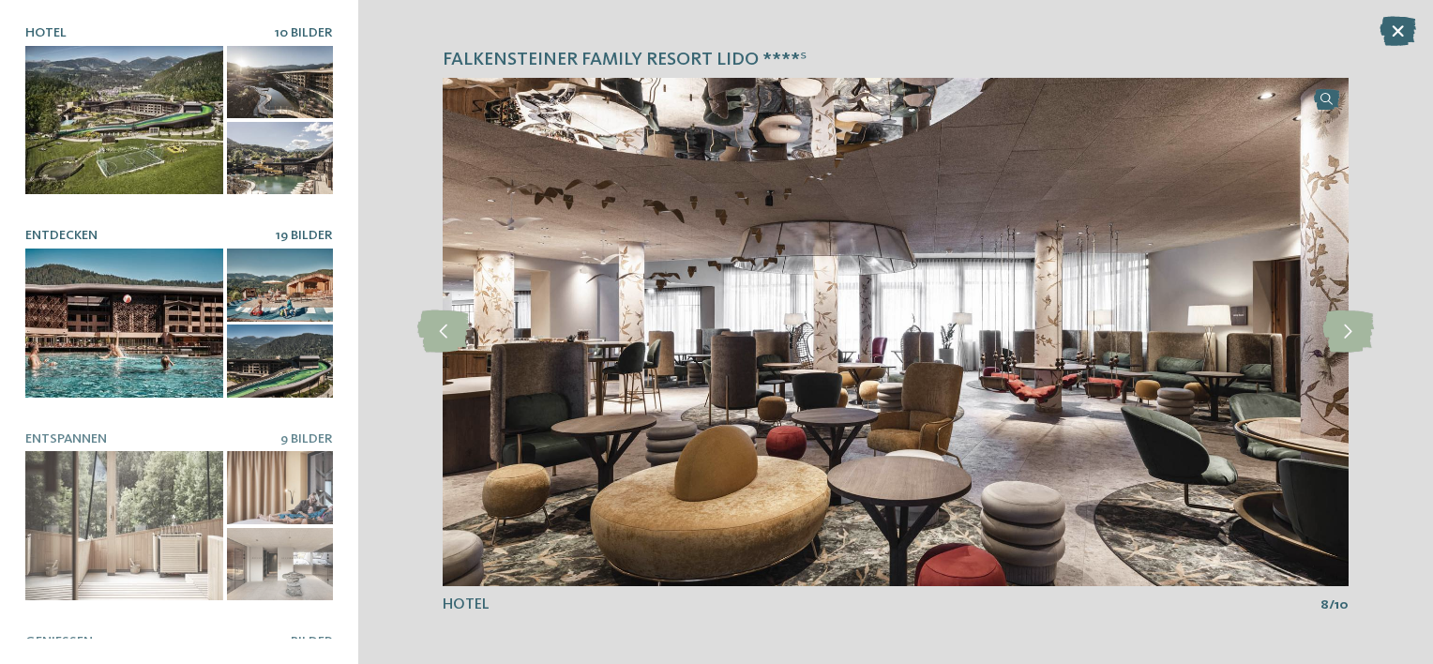
click at [138, 334] on div at bounding box center [124, 322] width 198 height 149
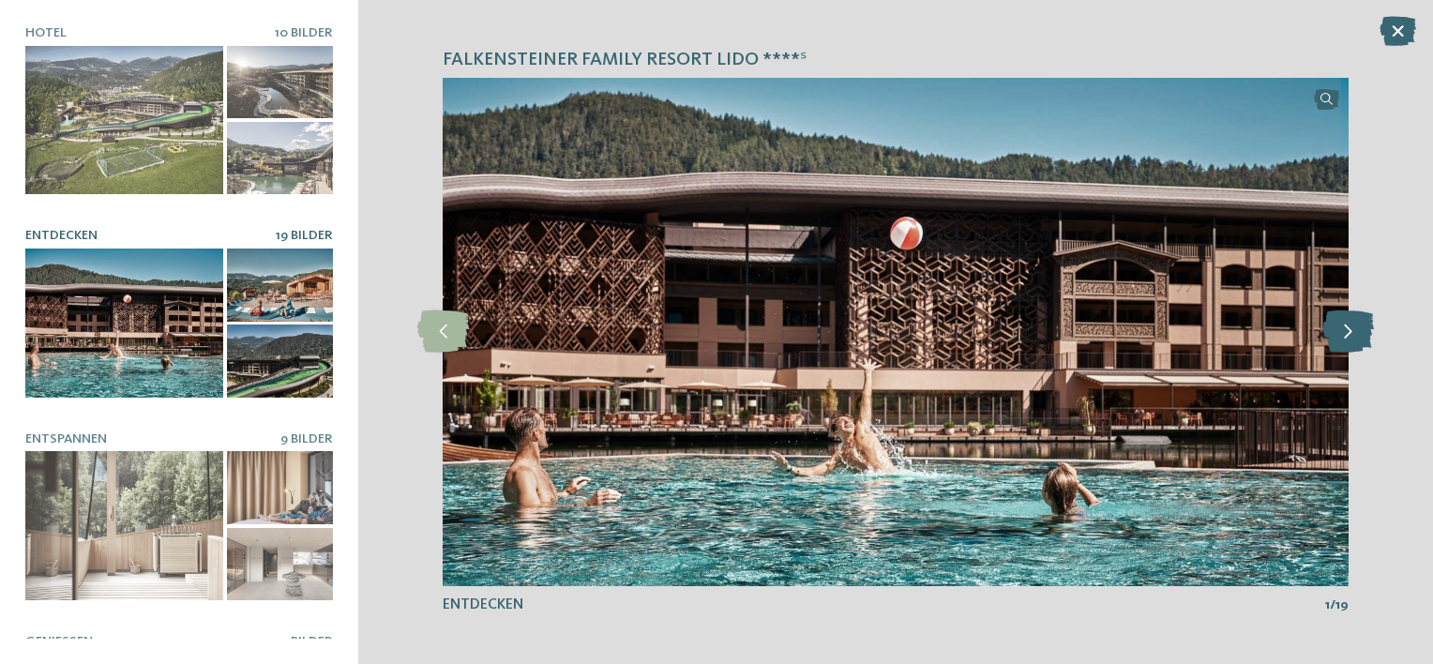
click at [1350, 330] on icon at bounding box center [1348, 331] width 52 height 42
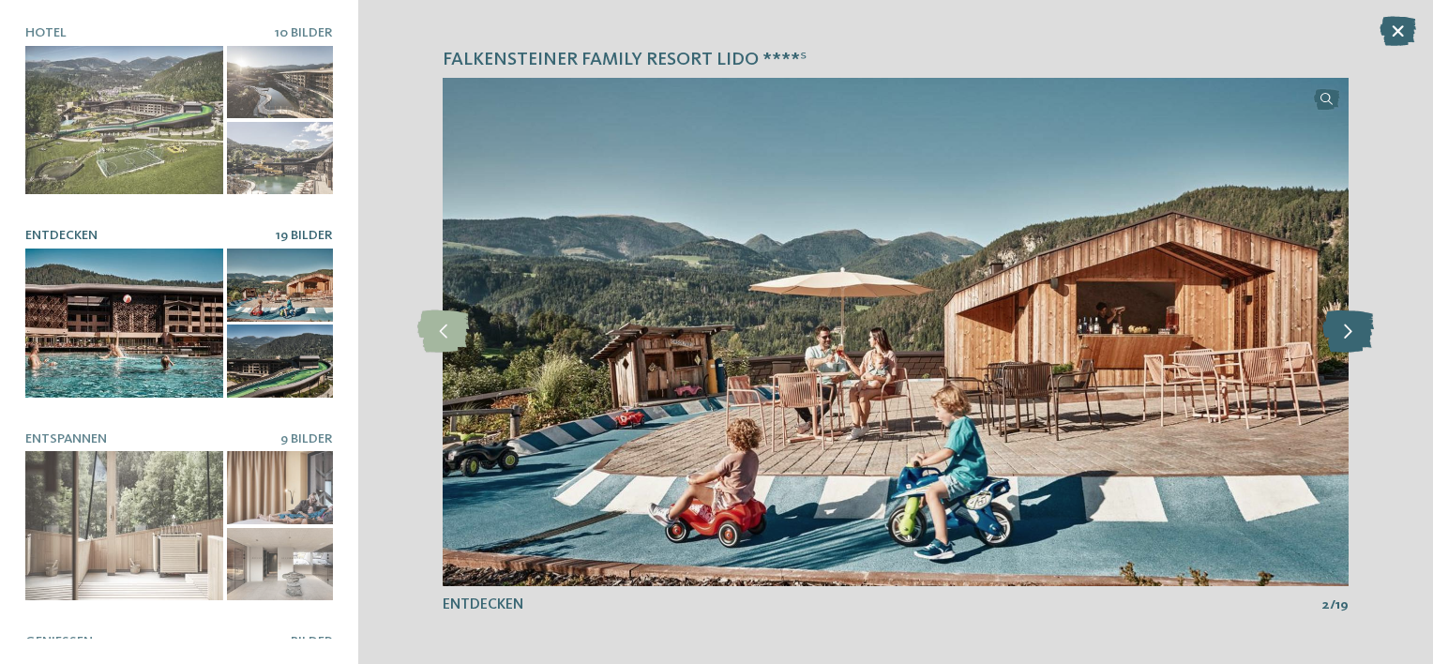
click at [1350, 330] on icon at bounding box center [1348, 331] width 52 height 42
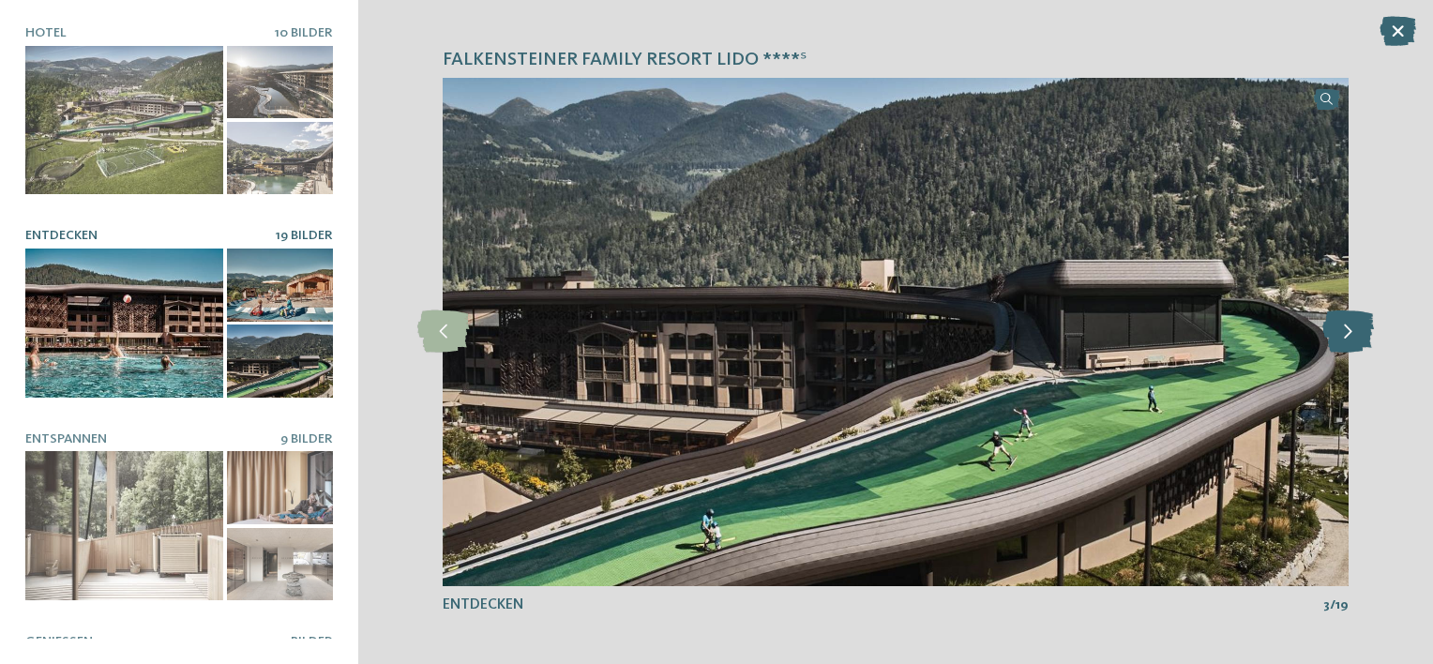
click at [1350, 330] on icon at bounding box center [1348, 331] width 52 height 42
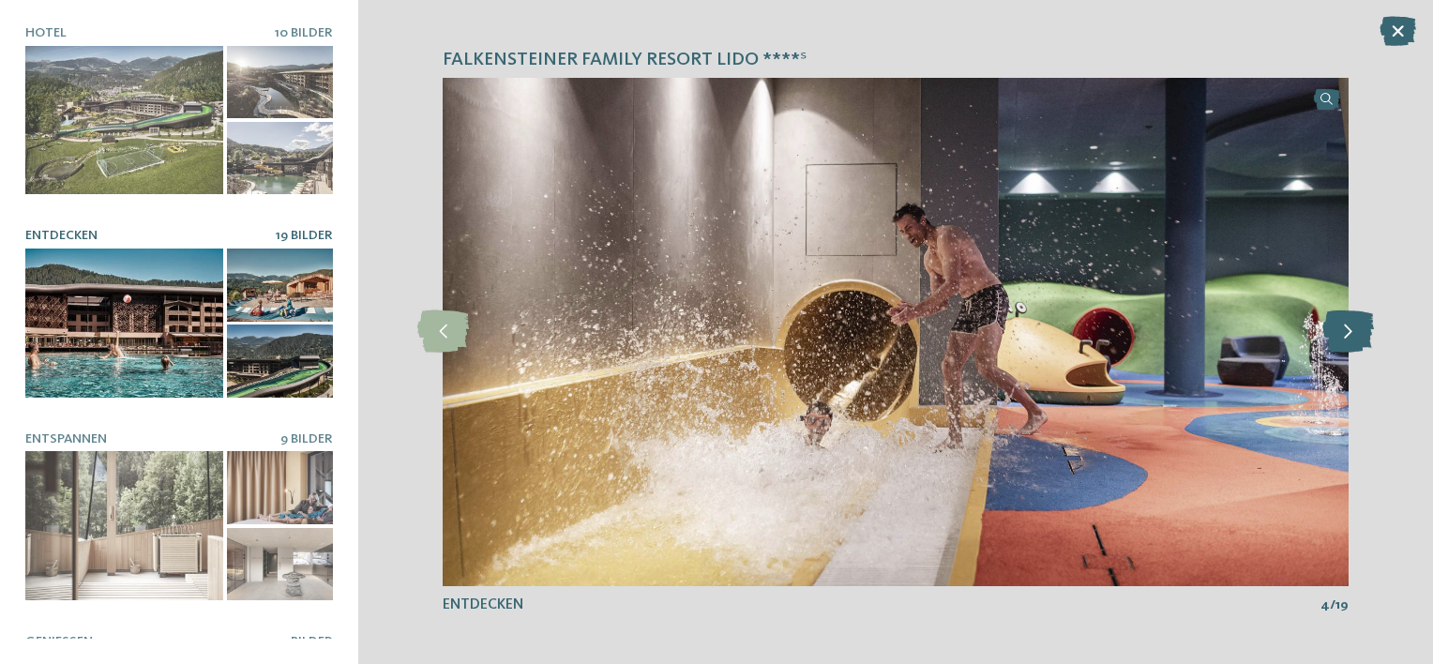
click at [1350, 330] on icon at bounding box center [1348, 331] width 52 height 42
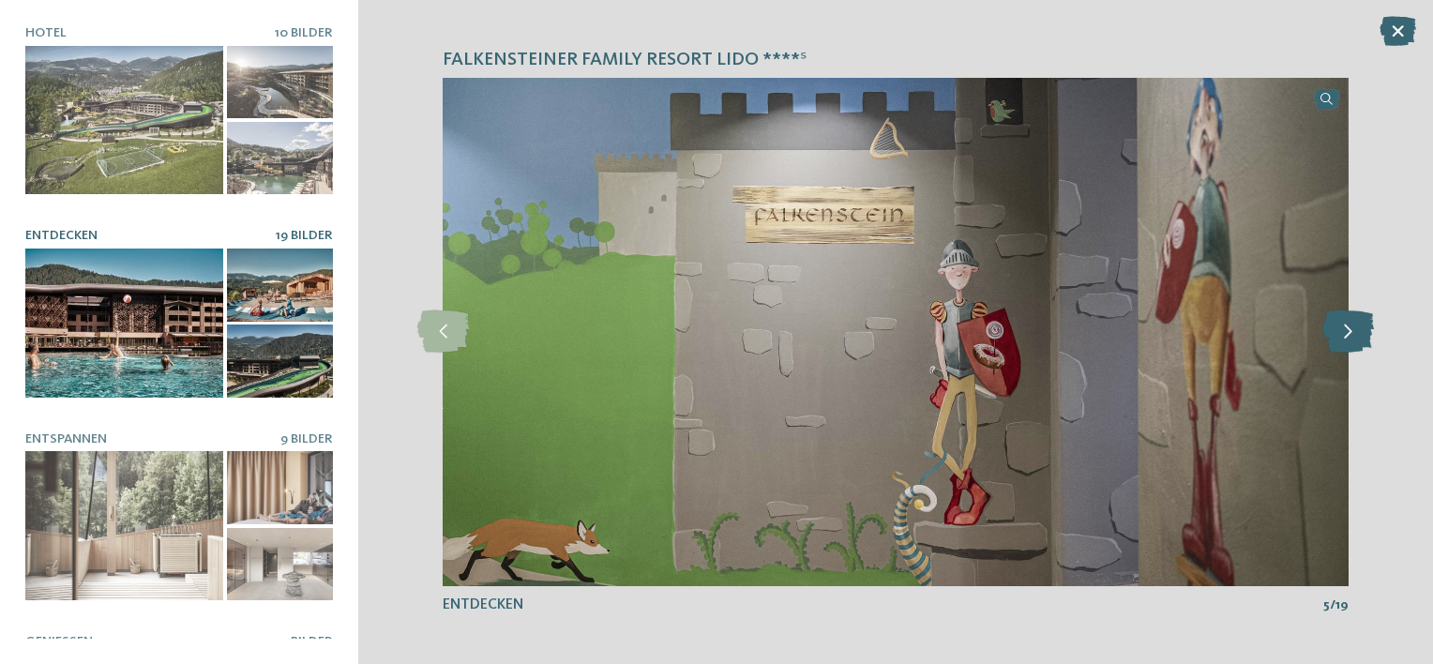
click at [1350, 330] on icon at bounding box center [1348, 331] width 52 height 42
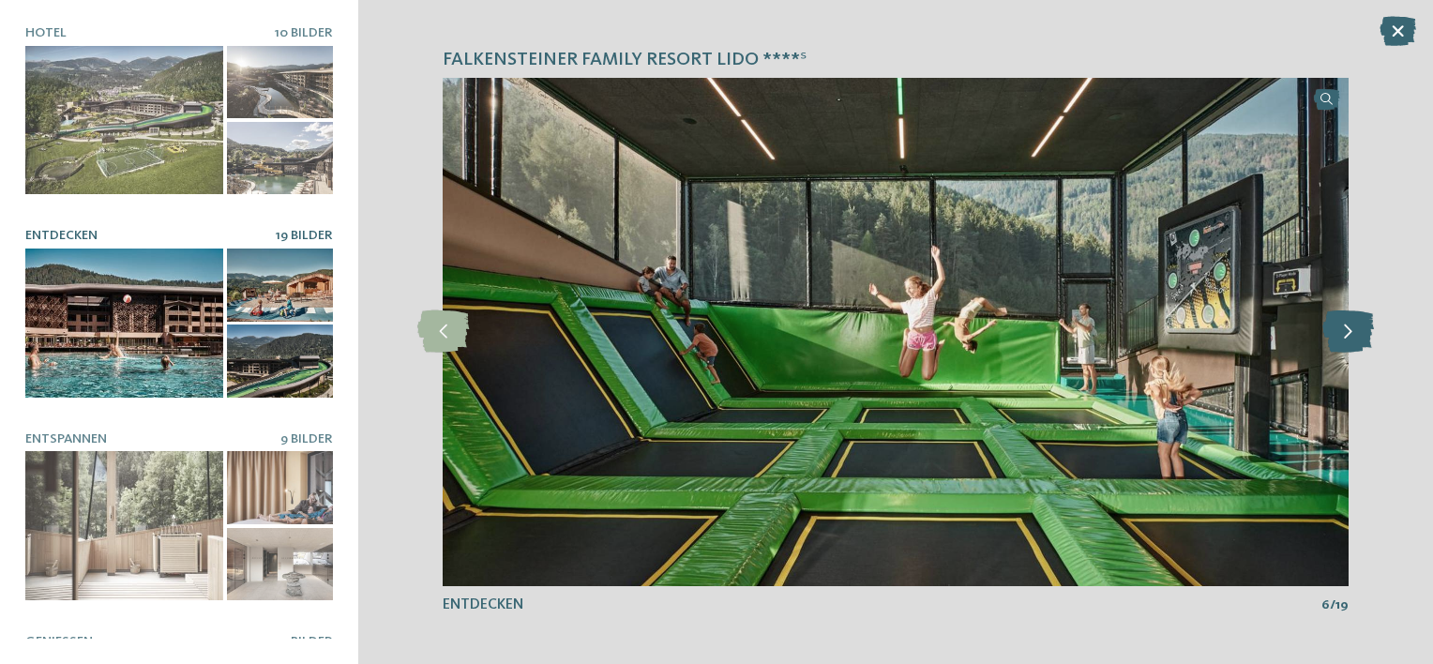
click at [1350, 330] on icon at bounding box center [1348, 331] width 52 height 42
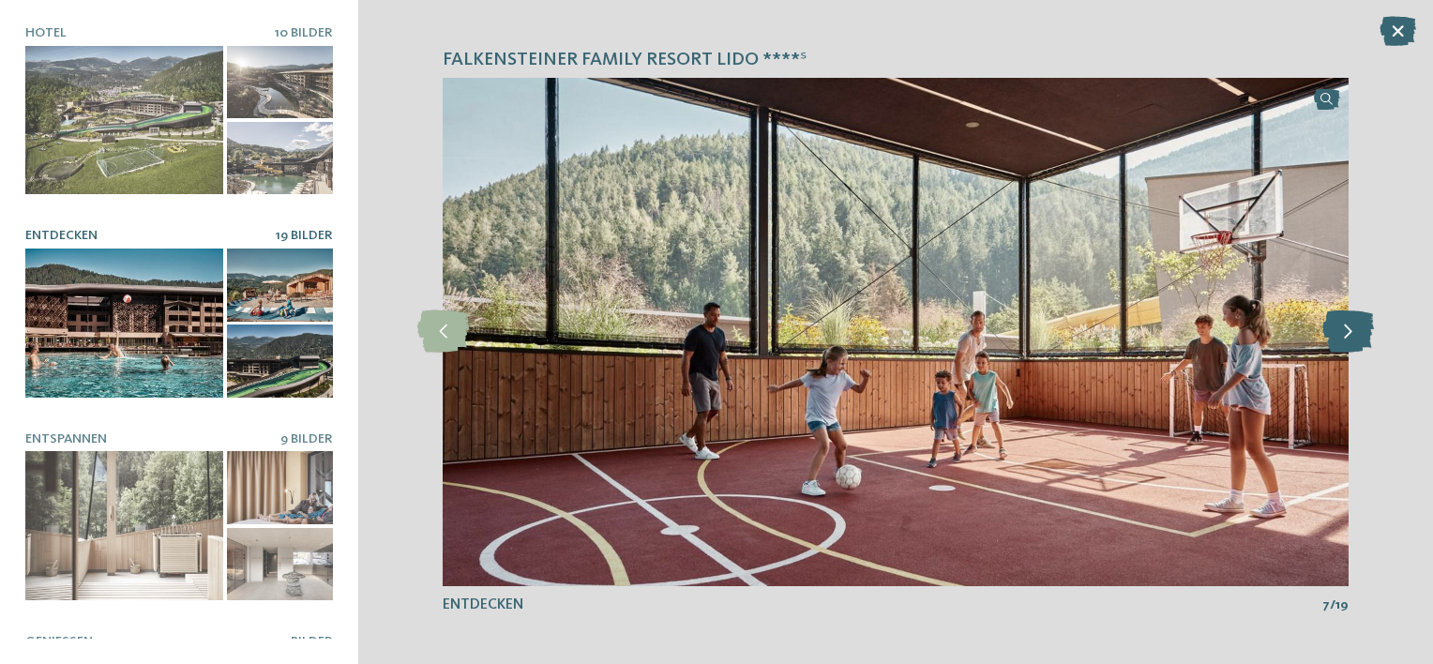
click at [1350, 330] on icon at bounding box center [1348, 331] width 52 height 42
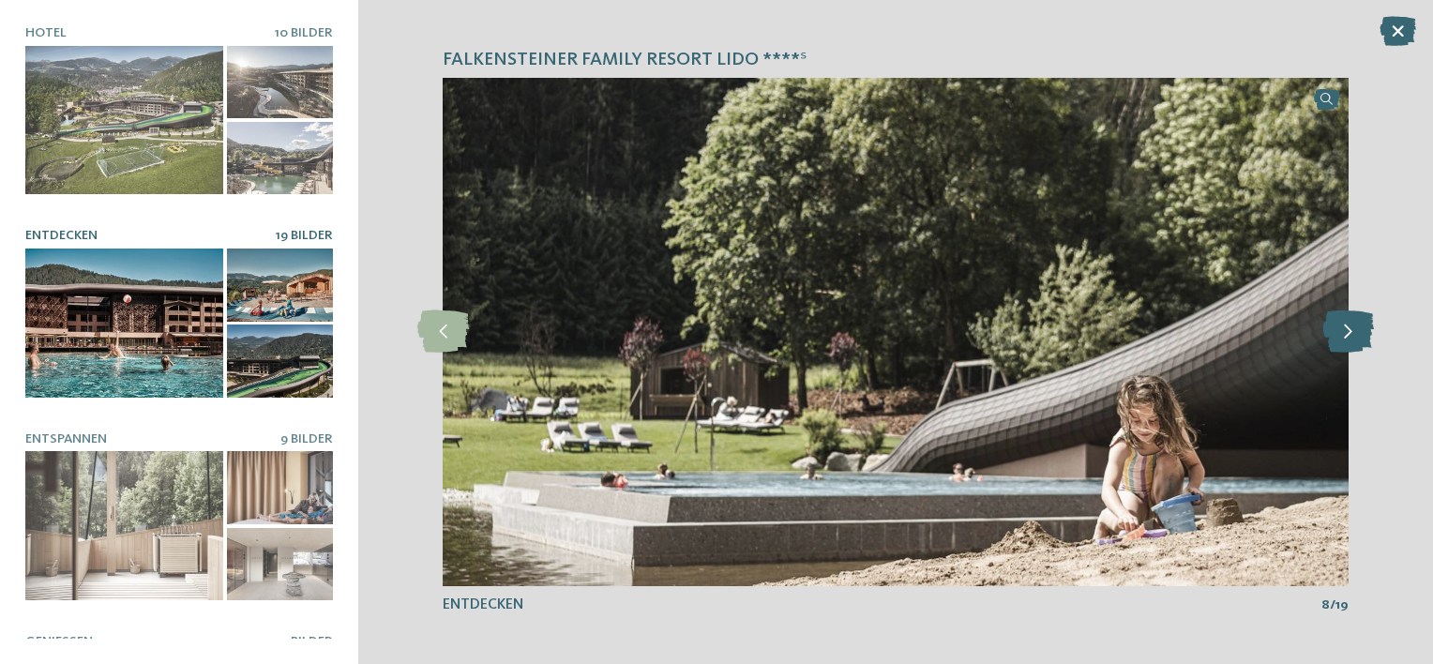
click at [1350, 330] on icon at bounding box center [1348, 331] width 52 height 42
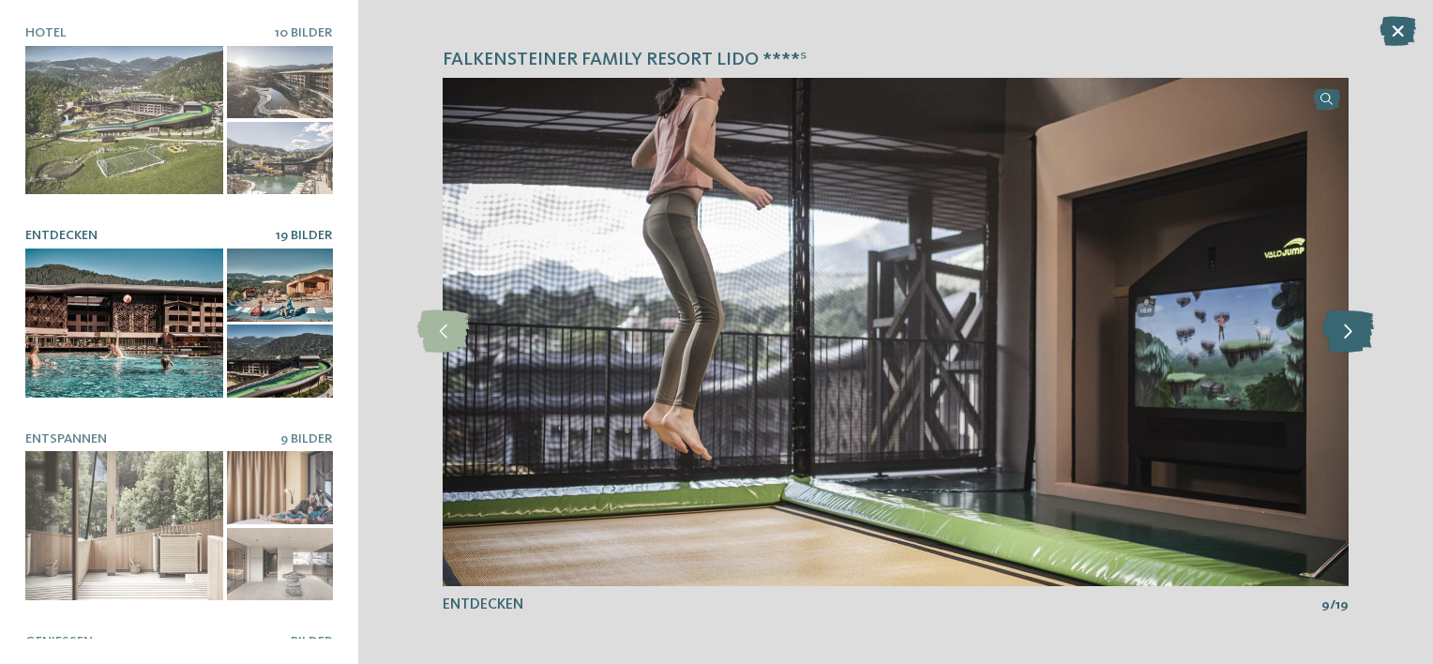
click at [1350, 330] on icon at bounding box center [1348, 331] width 52 height 42
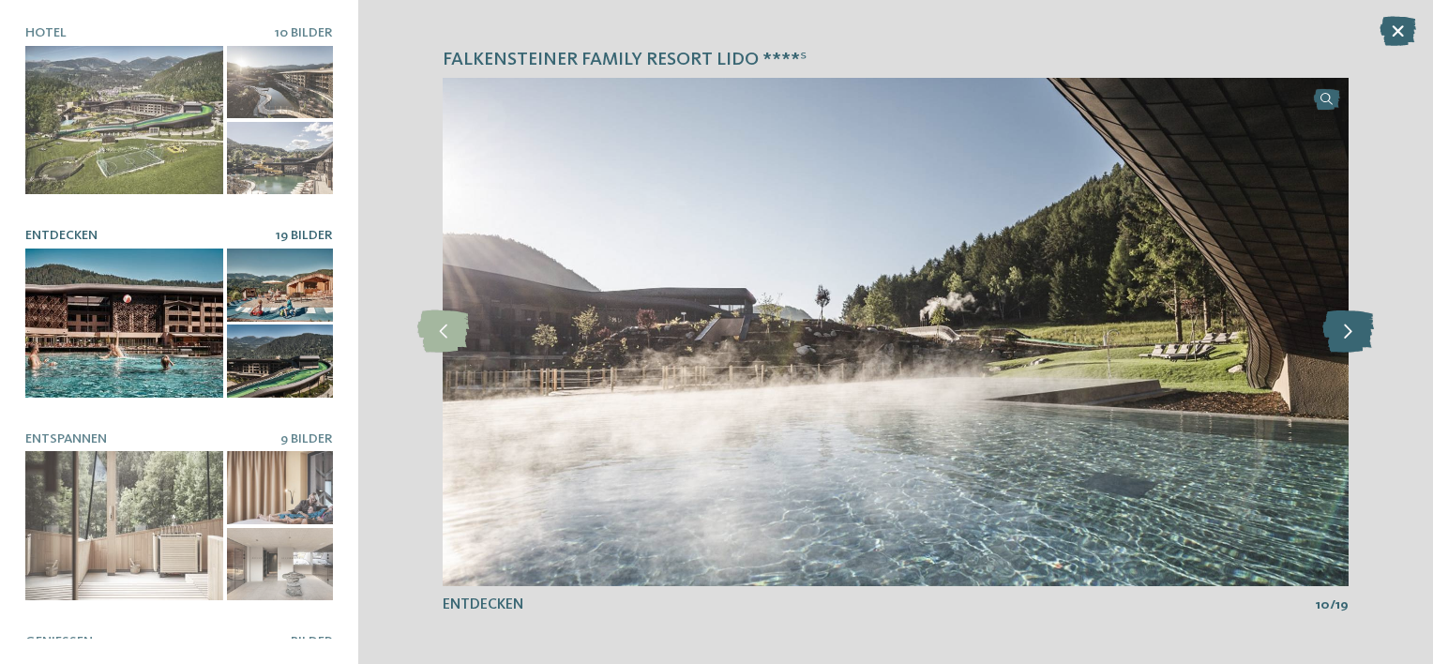
click at [1350, 330] on icon at bounding box center [1348, 331] width 52 height 42
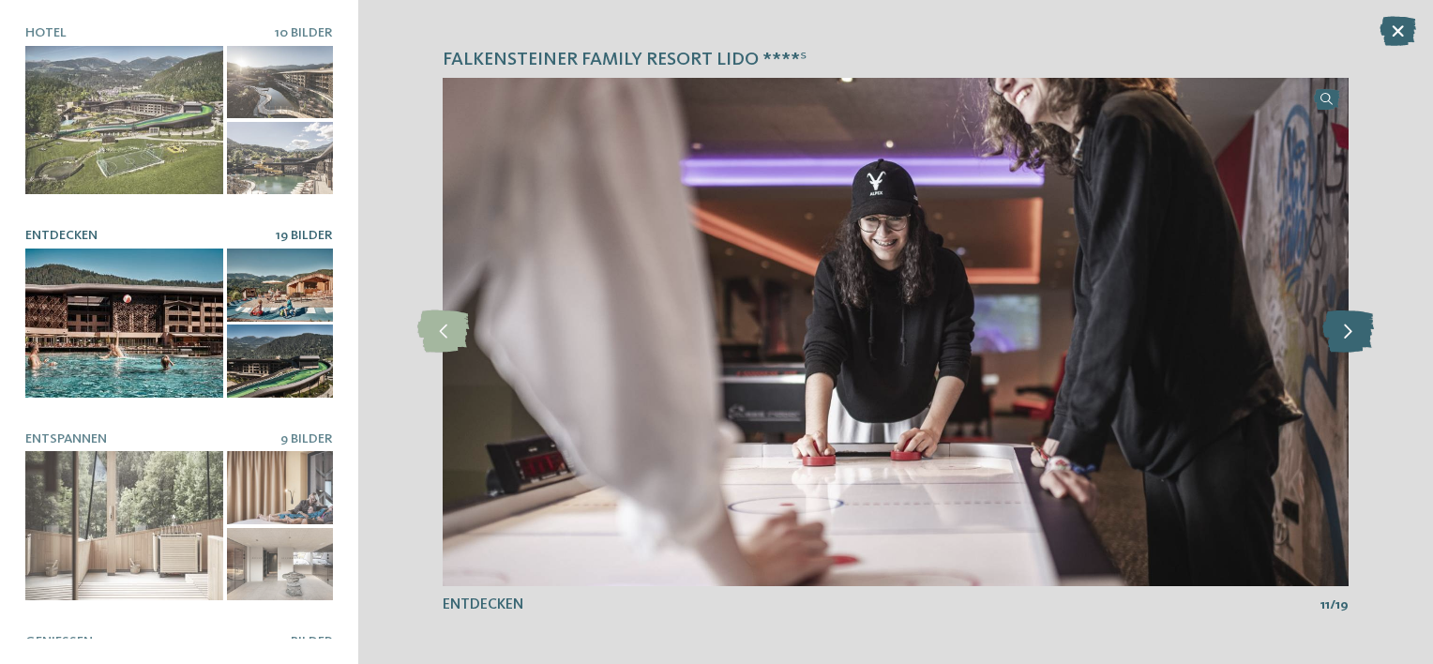
click at [1350, 330] on icon at bounding box center [1348, 331] width 52 height 42
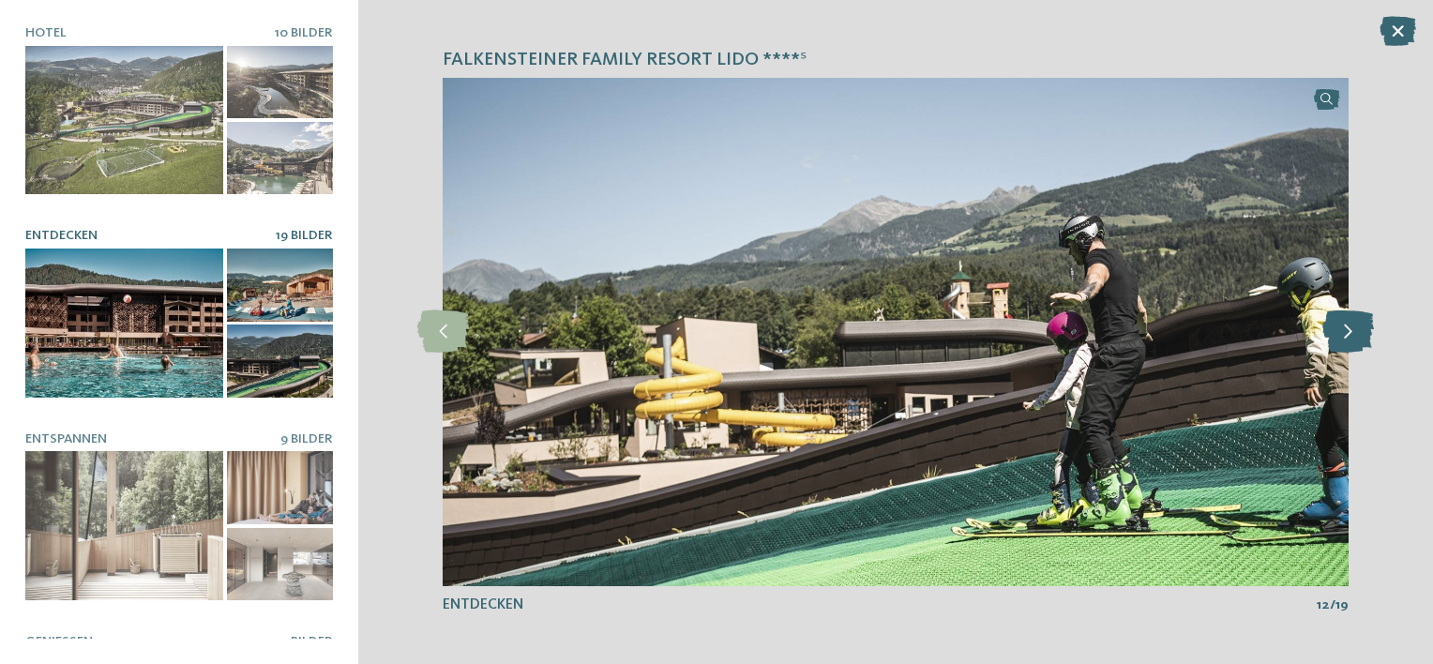
click at [1350, 330] on icon at bounding box center [1348, 331] width 52 height 42
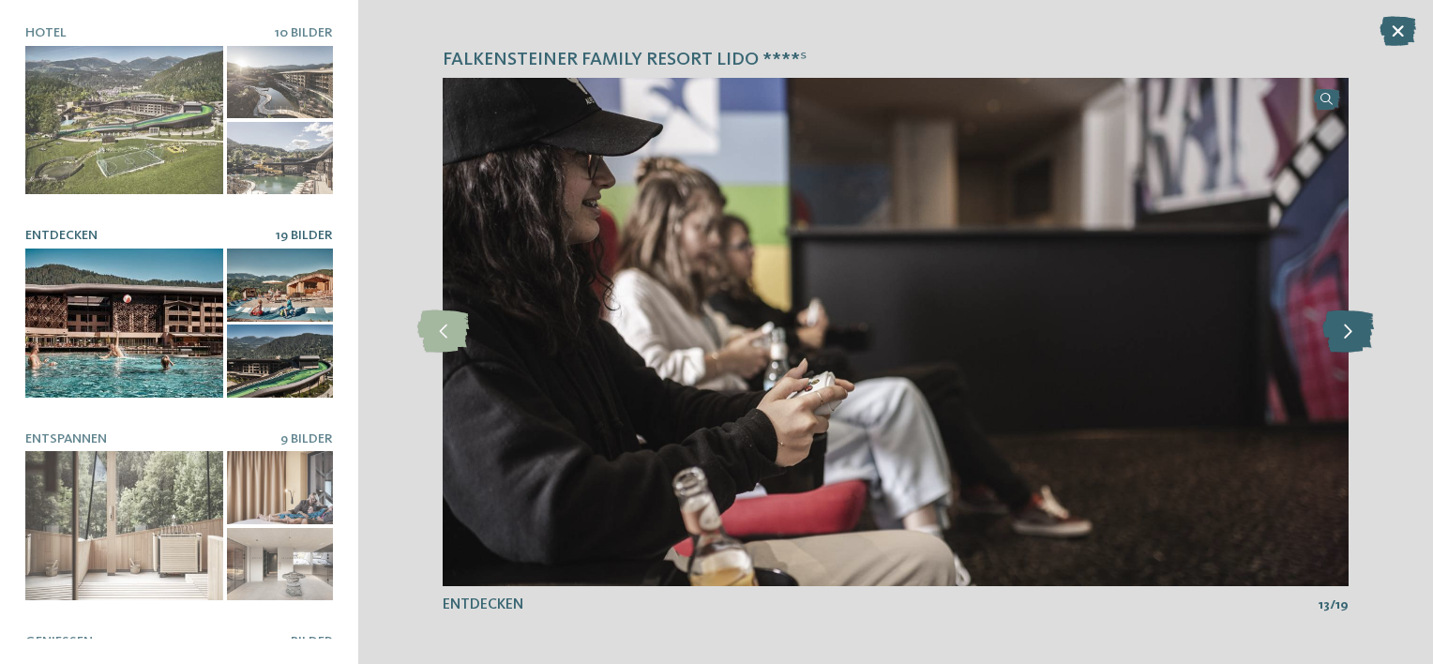
click at [1350, 330] on icon at bounding box center [1348, 331] width 52 height 42
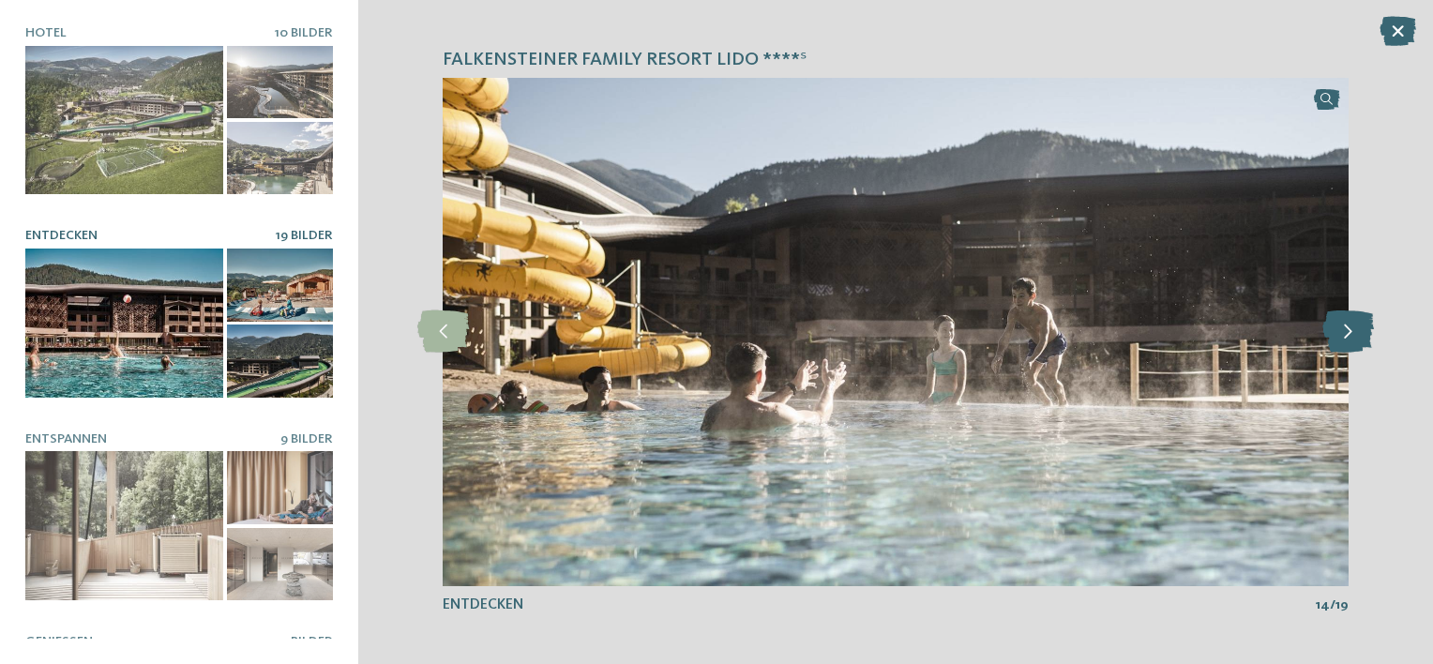
click at [1358, 334] on icon at bounding box center [1348, 331] width 52 height 42
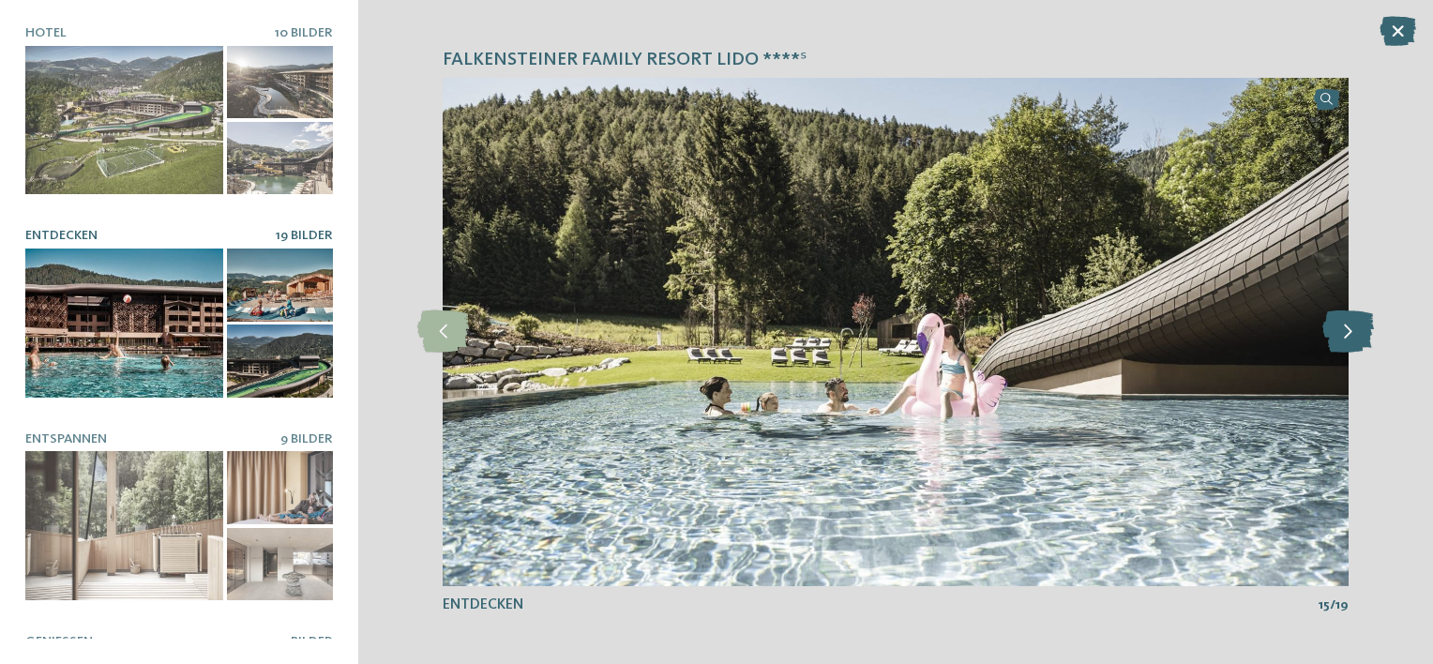
click at [1360, 335] on icon at bounding box center [1348, 331] width 52 height 42
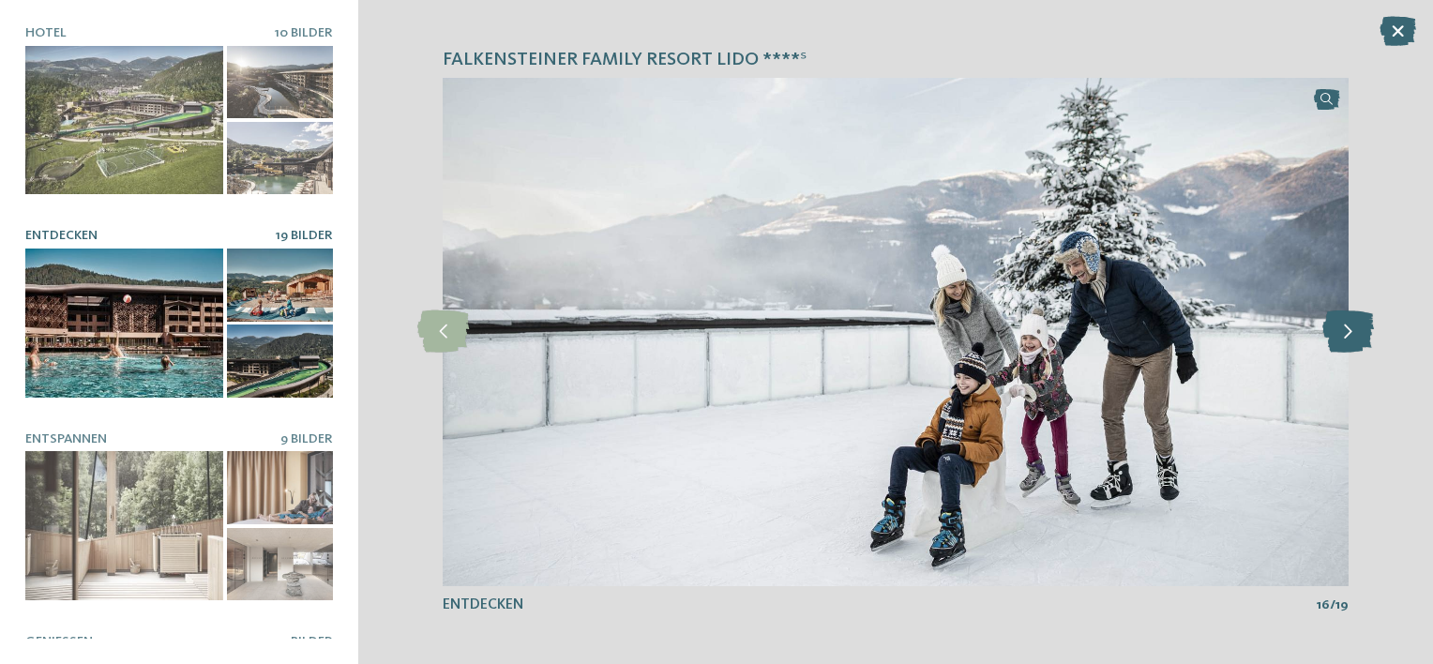
click at [1360, 336] on icon at bounding box center [1348, 331] width 52 height 42
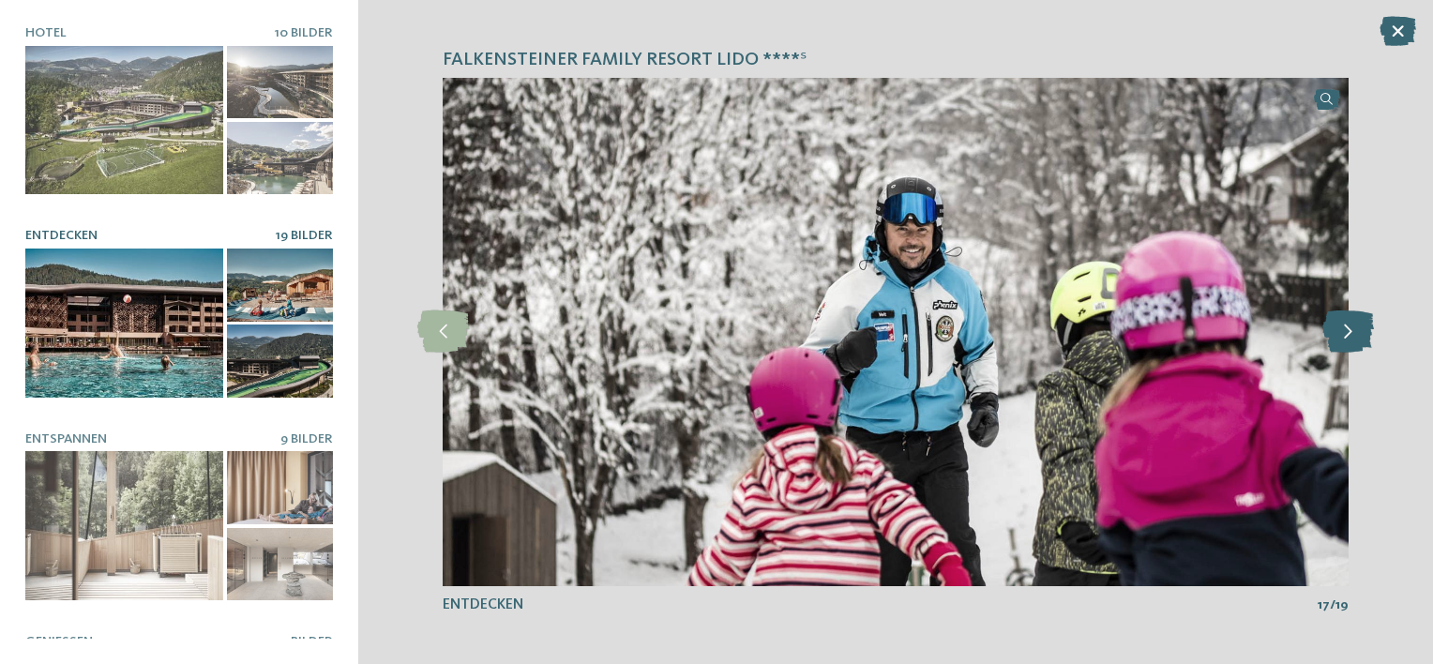
click at [1360, 336] on icon at bounding box center [1348, 331] width 52 height 42
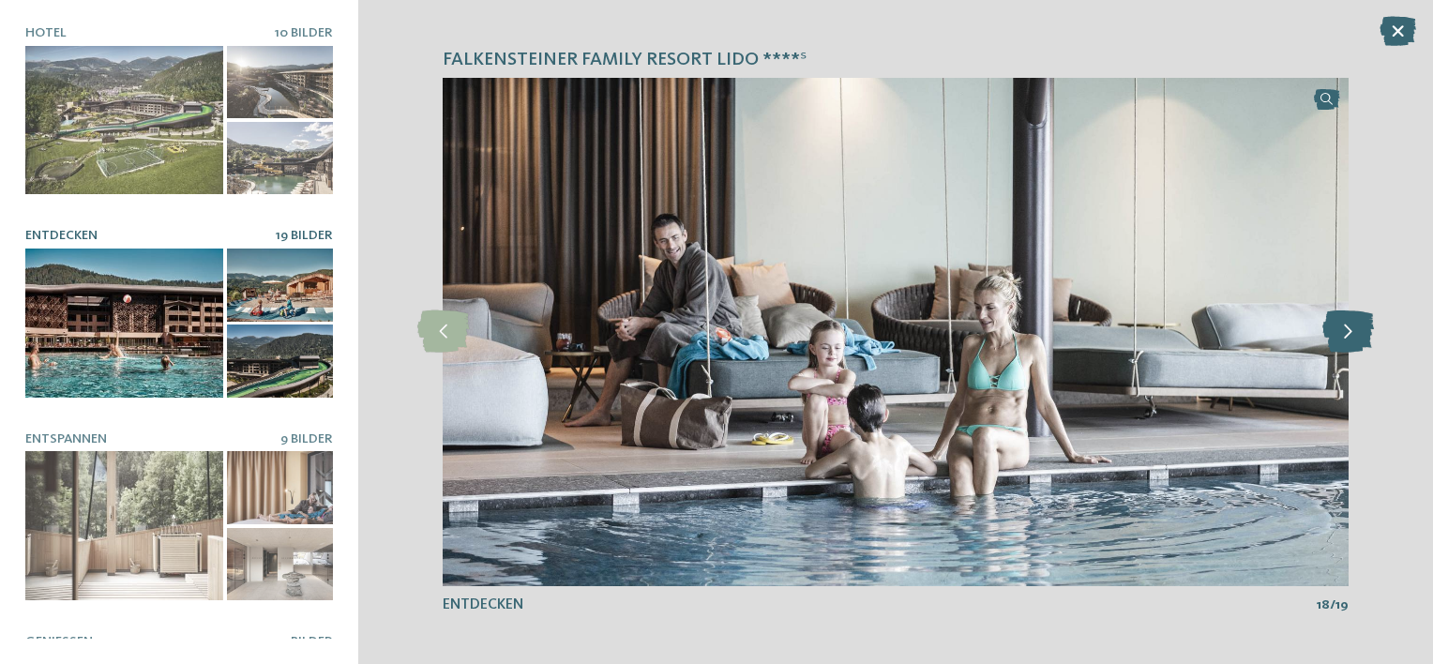
click at [1360, 336] on icon at bounding box center [1348, 331] width 52 height 42
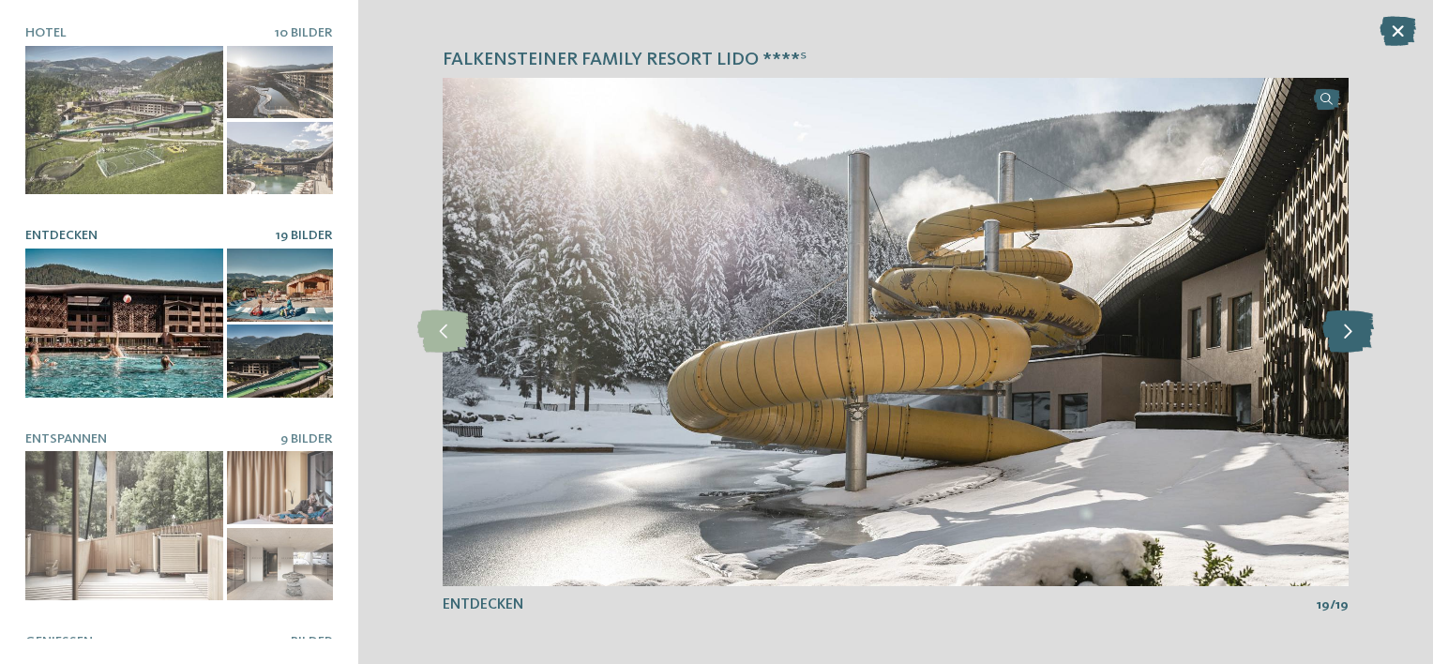
click at [1360, 336] on icon at bounding box center [1348, 331] width 52 height 42
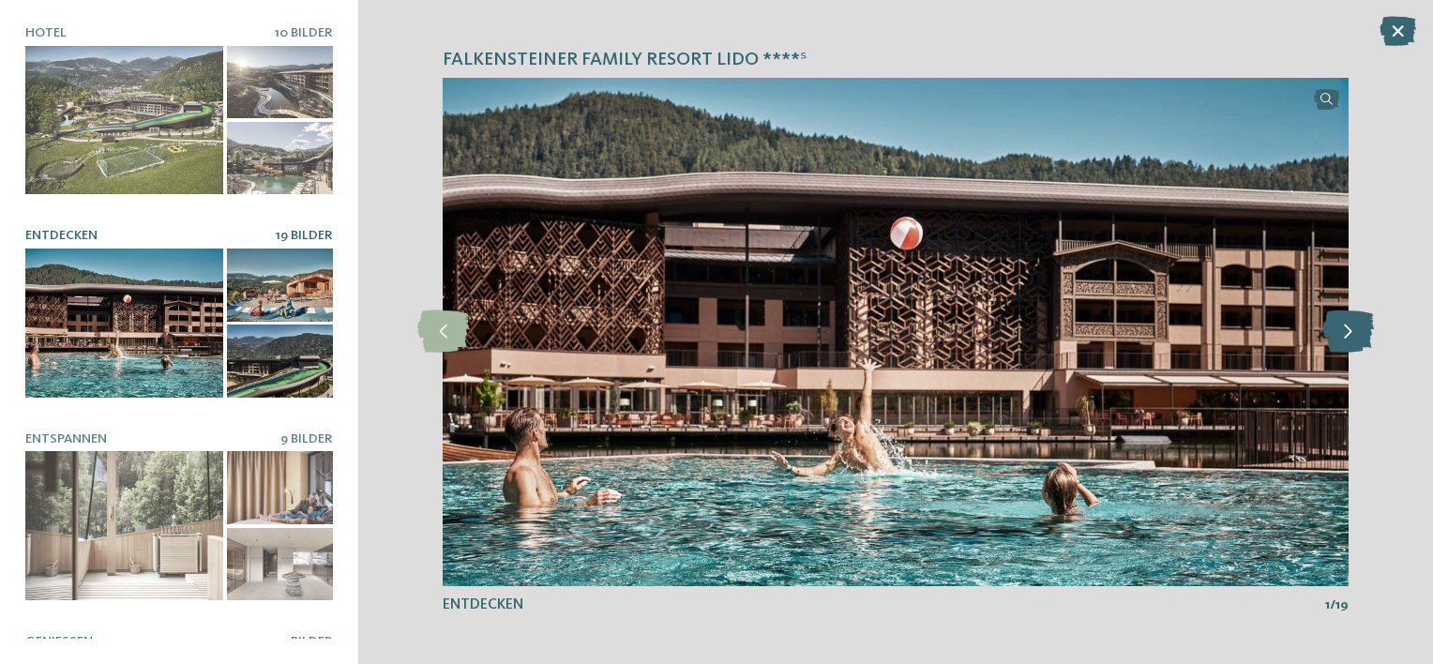
click at [1360, 337] on icon at bounding box center [1348, 331] width 52 height 42
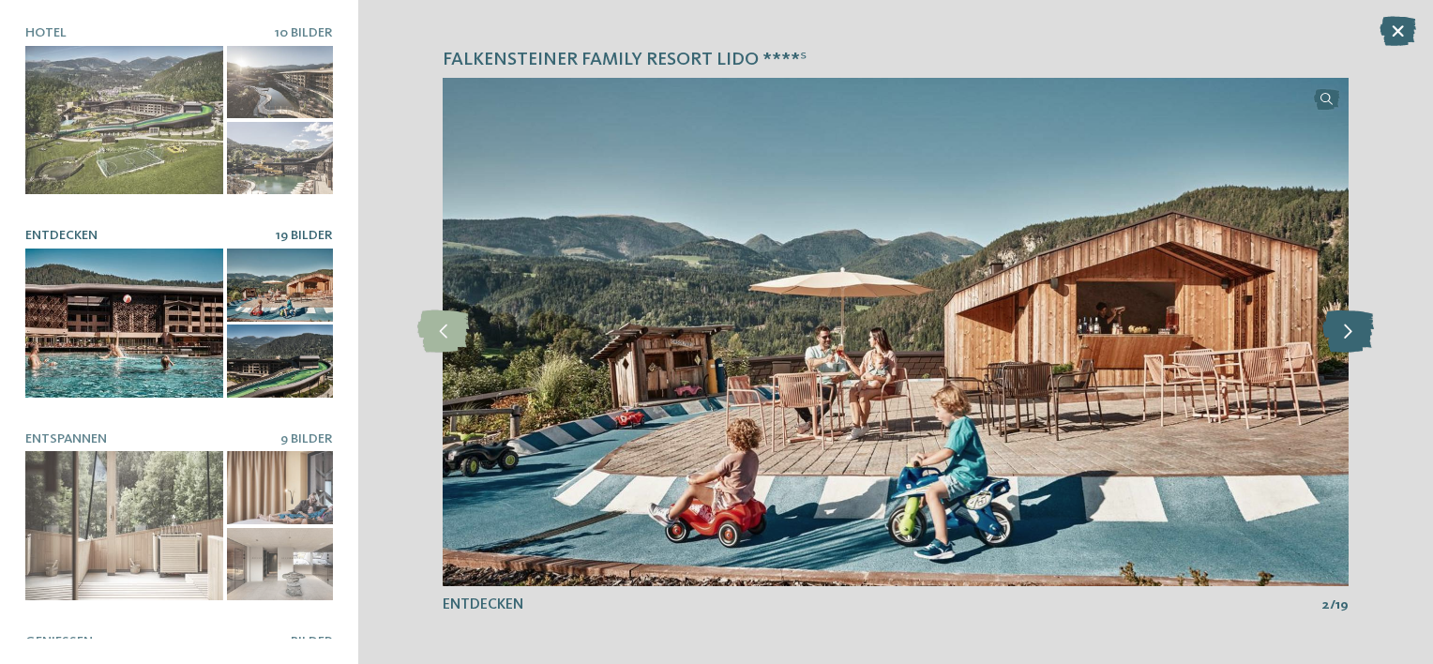
click at [1361, 339] on icon at bounding box center [1348, 331] width 52 height 42
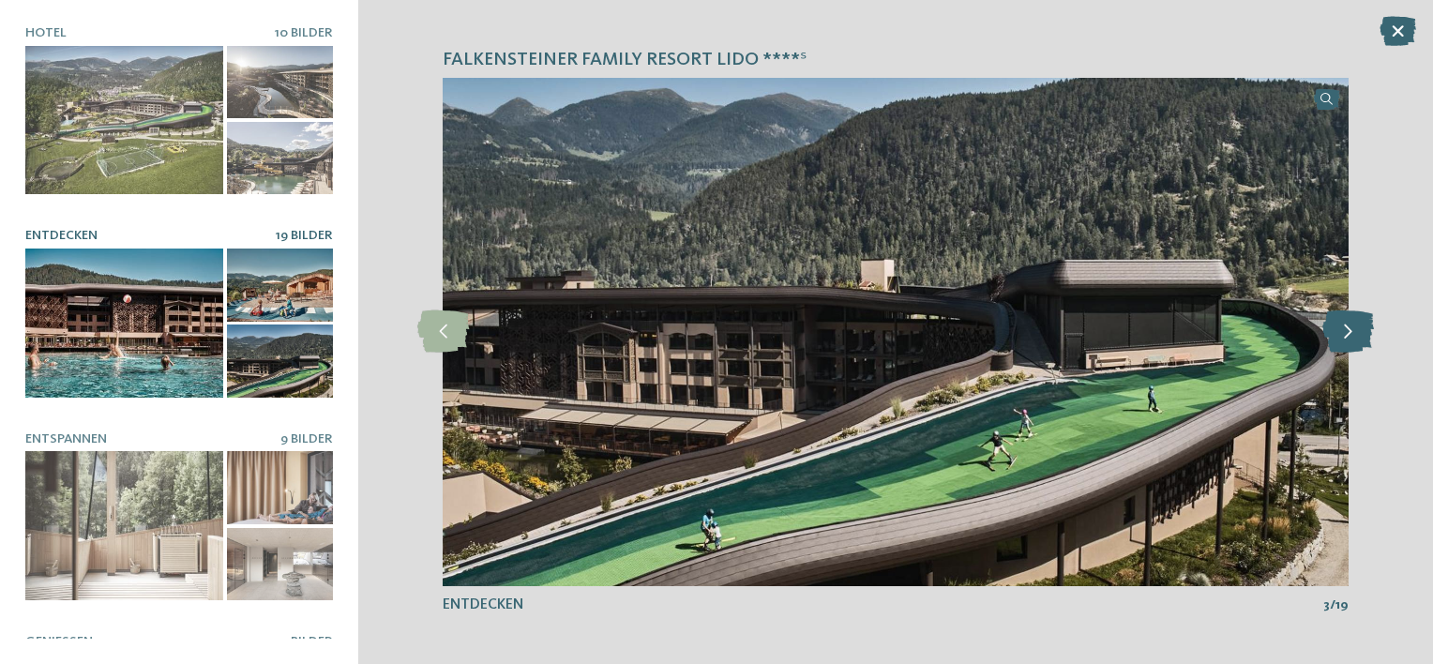
click at [1361, 339] on icon at bounding box center [1348, 331] width 52 height 42
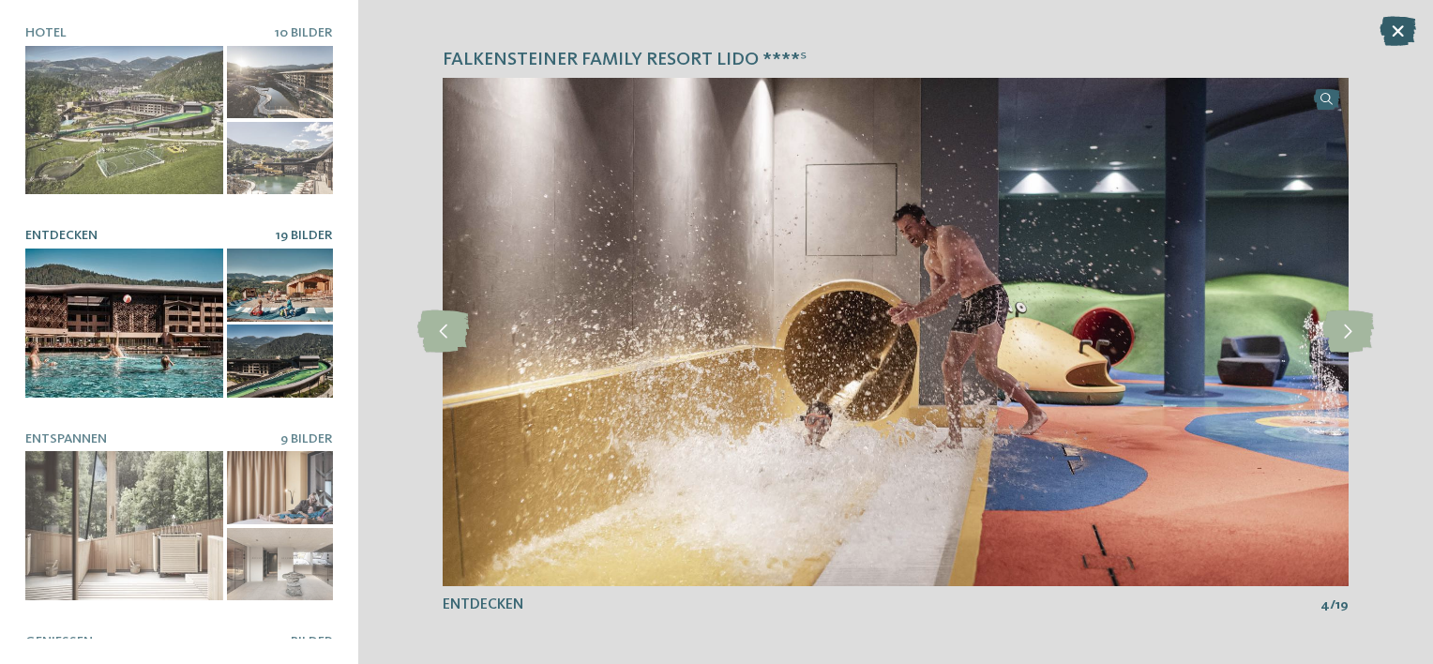
click at [1397, 37] on icon at bounding box center [1397, 31] width 37 height 30
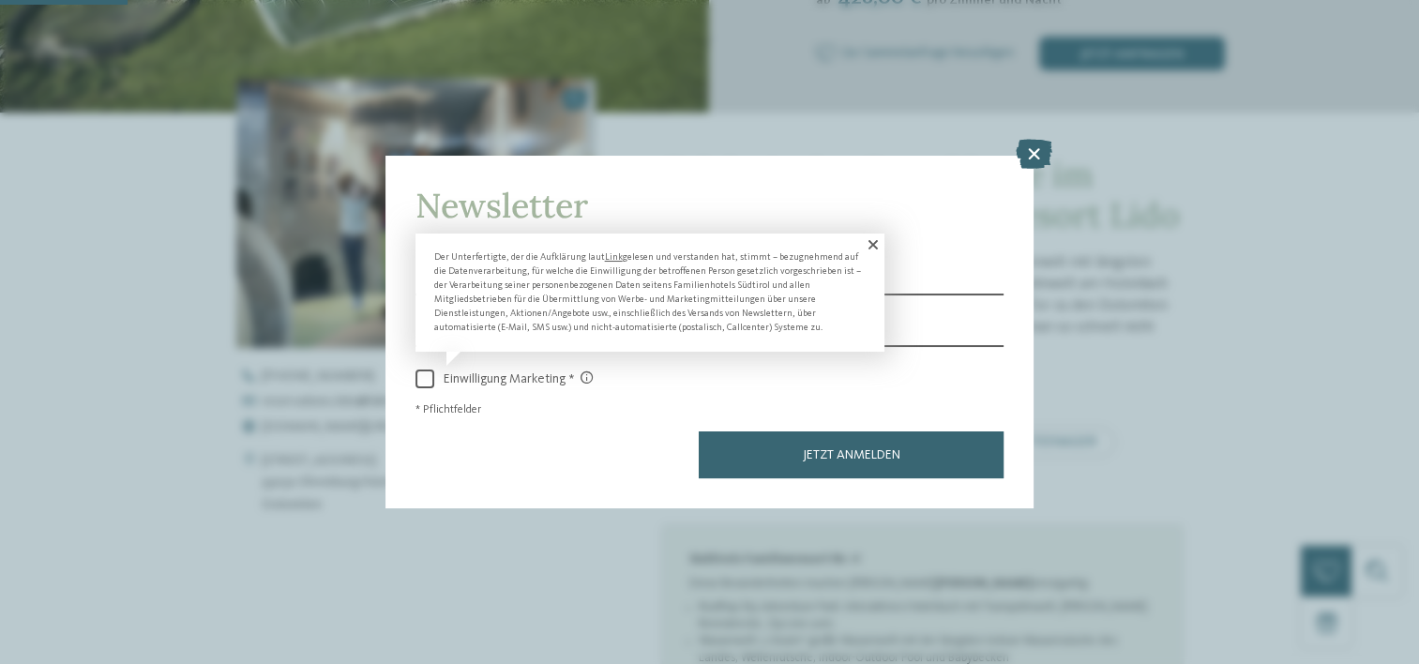
scroll to position [563, 0]
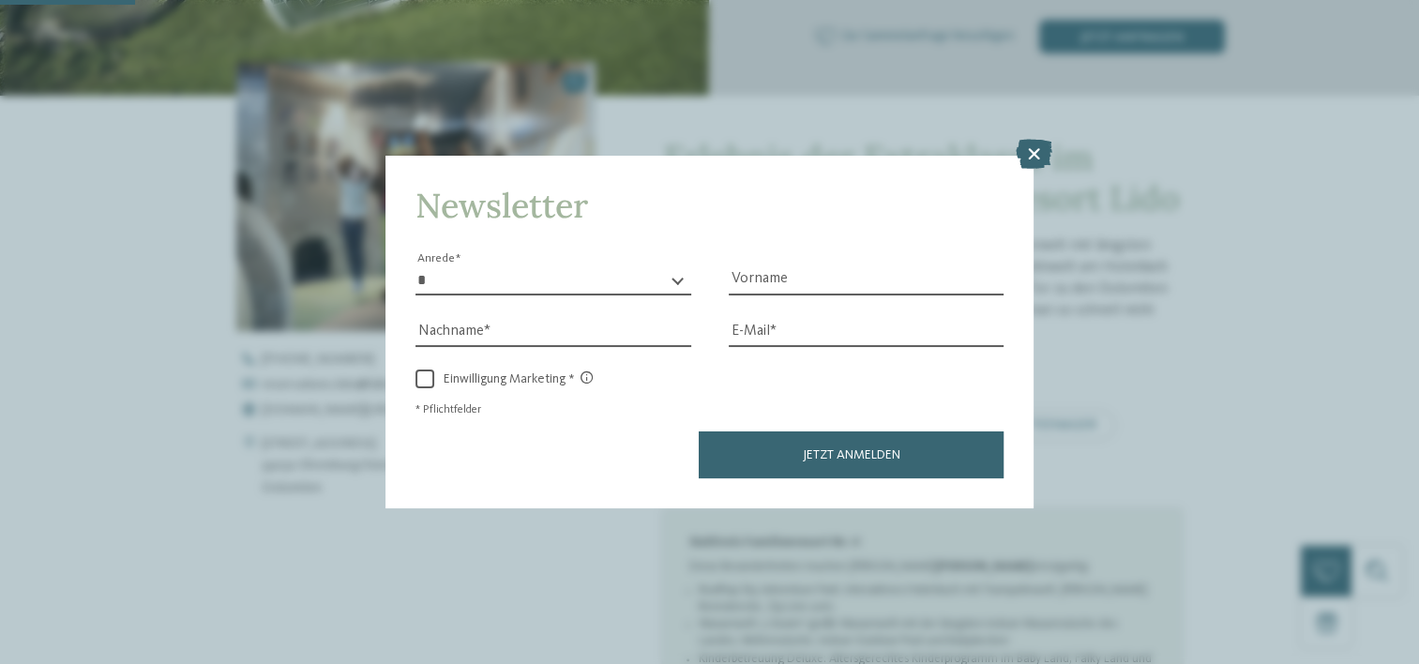
click at [1039, 151] on icon at bounding box center [1032, 155] width 37 height 30
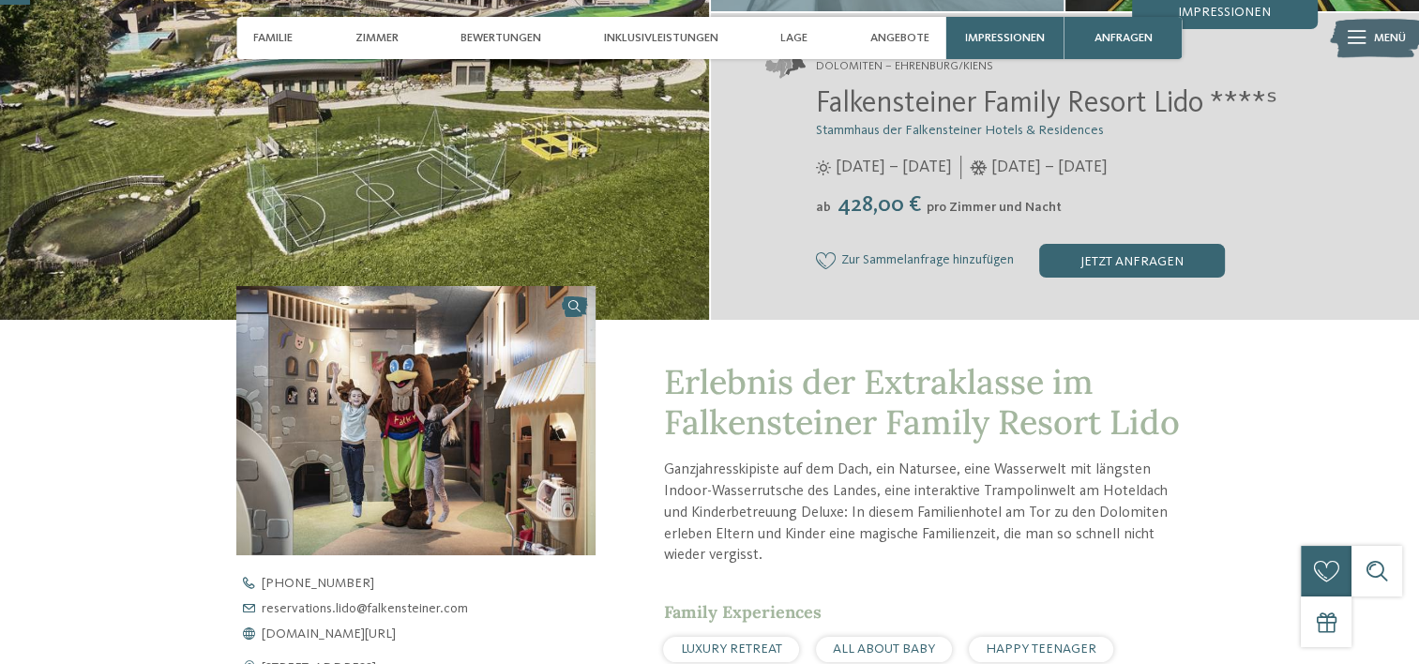
scroll to position [0, 0]
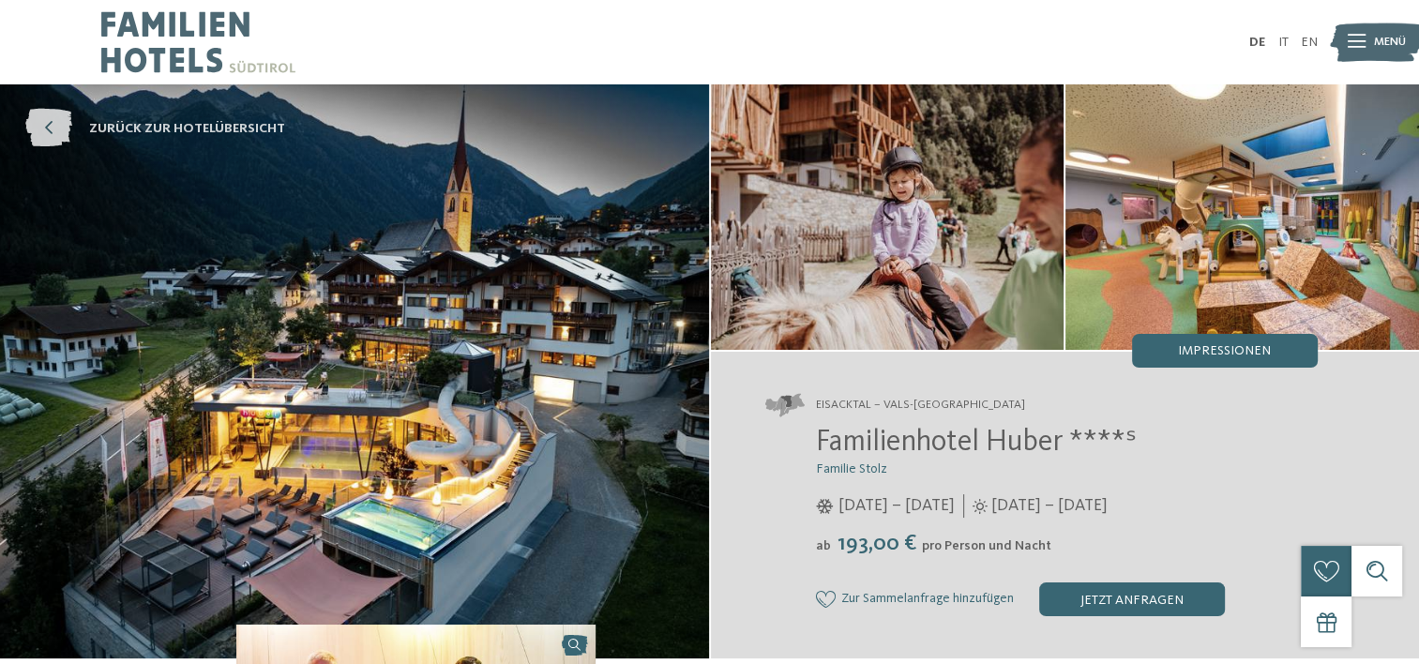
click at [38, 128] on icon at bounding box center [48, 129] width 47 height 38
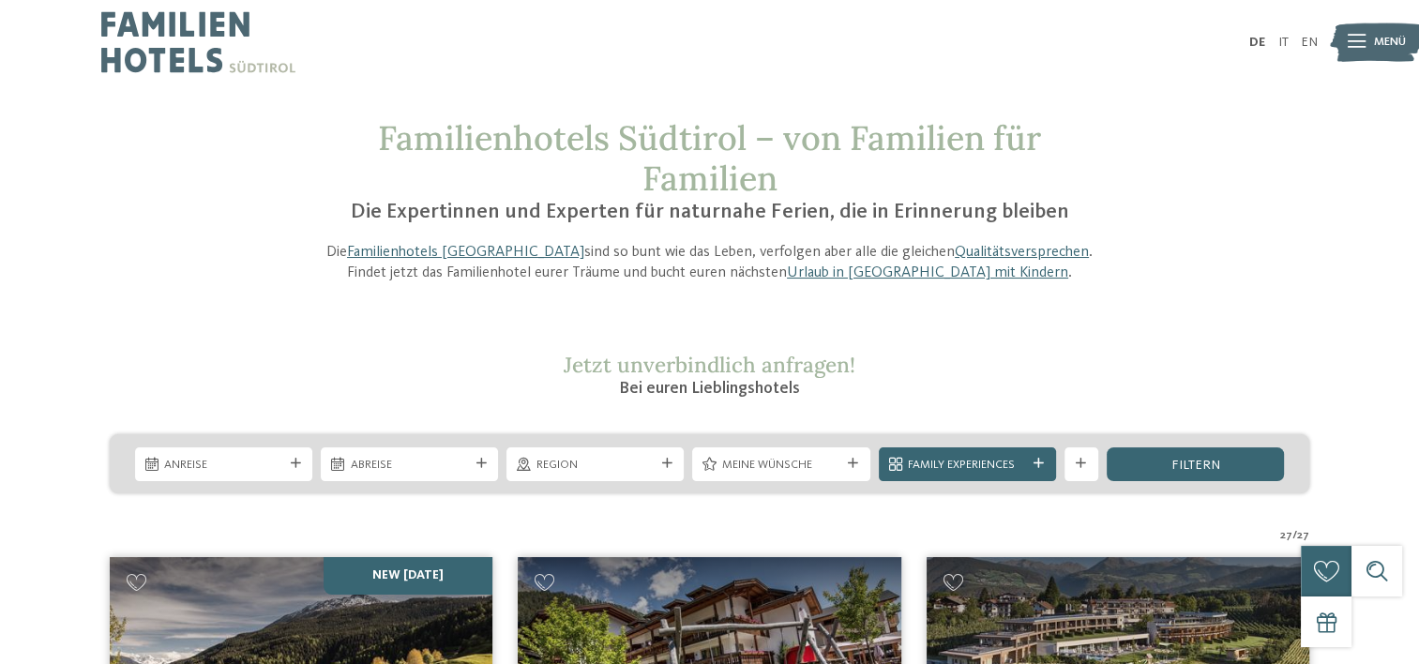
click at [137, 32] on img at bounding box center [198, 42] width 194 height 84
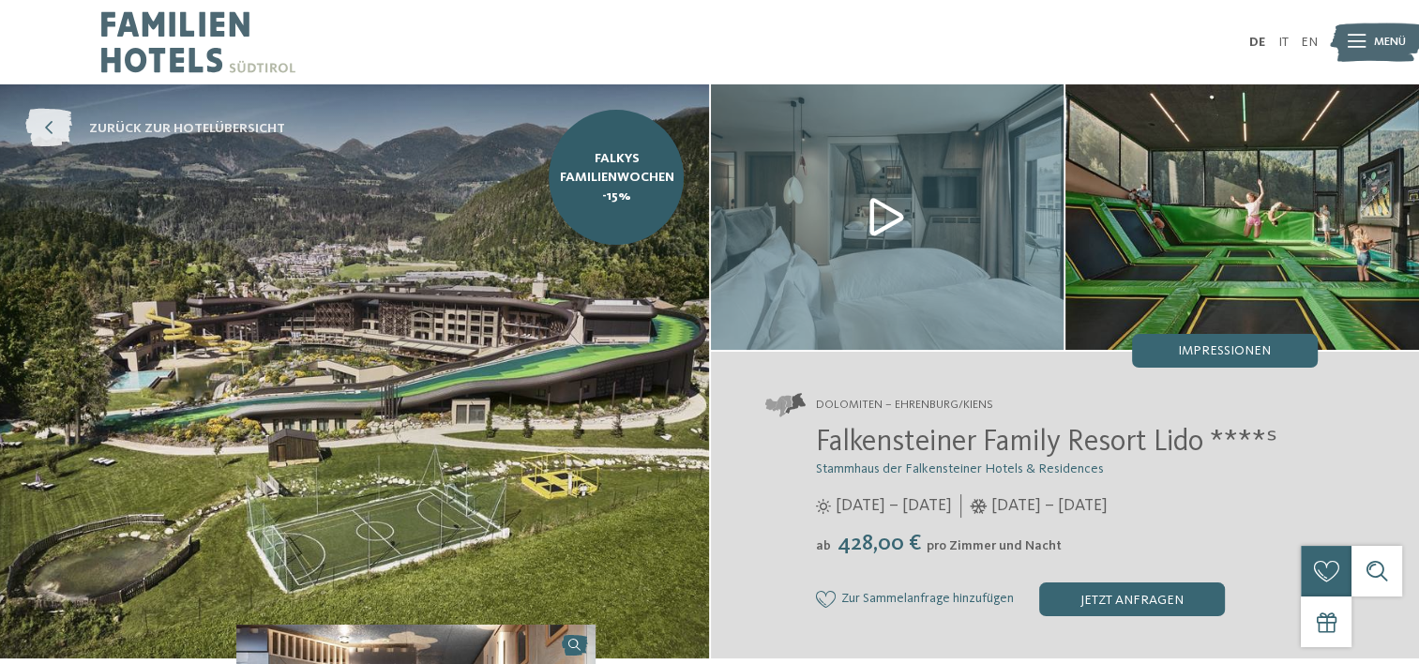
click at [46, 130] on icon at bounding box center [48, 129] width 47 height 38
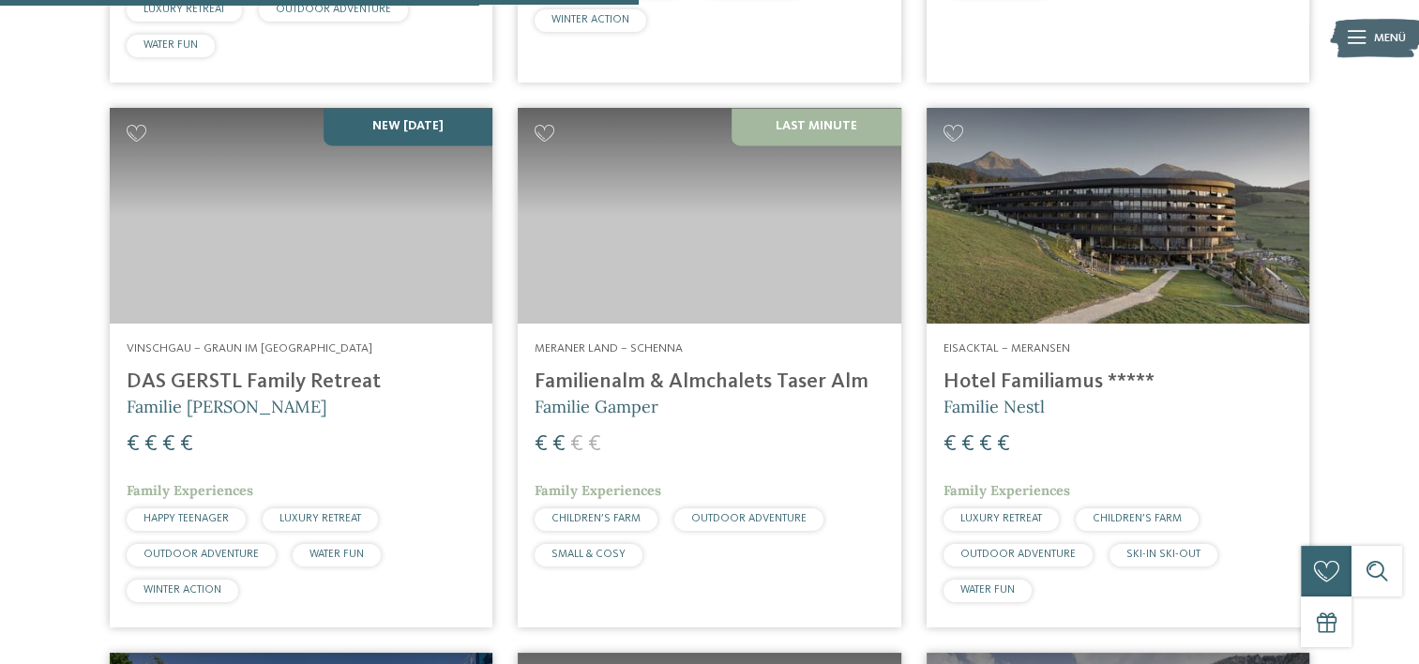
scroll to position [2719, 0]
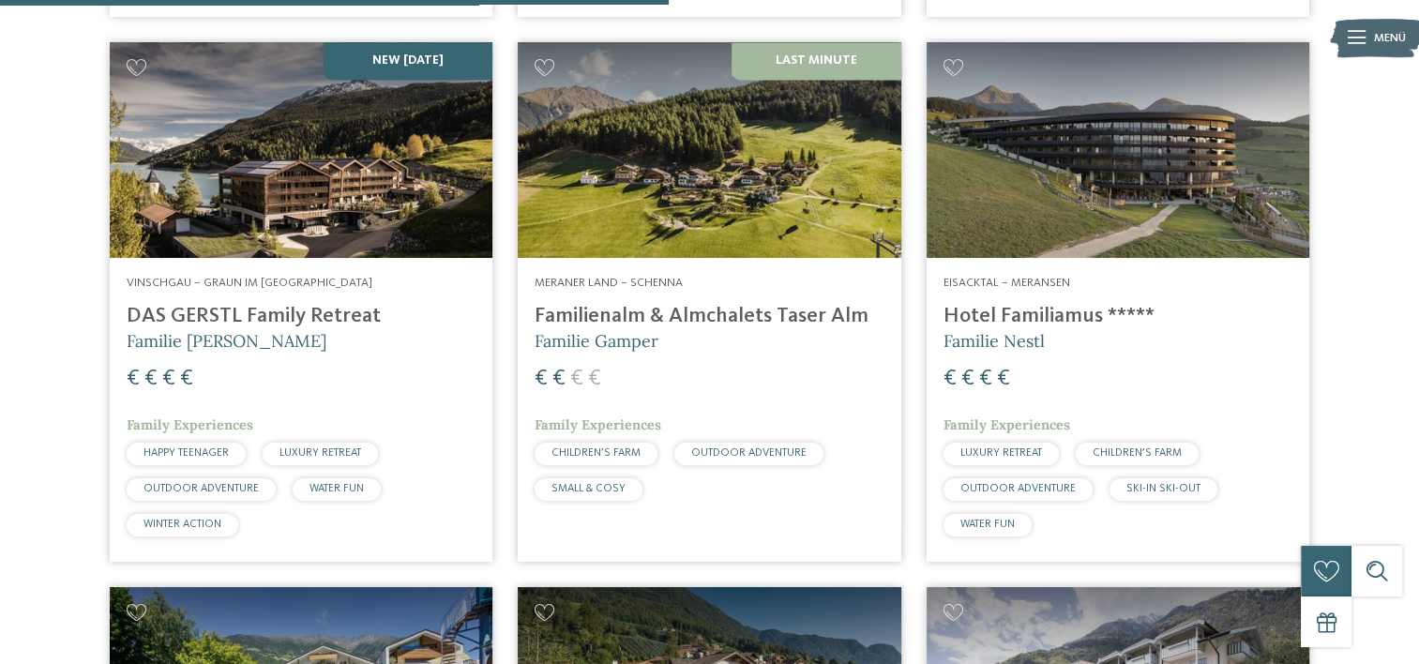
click at [372, 207] on img at bounding box center [301, 150] width 383 height 216
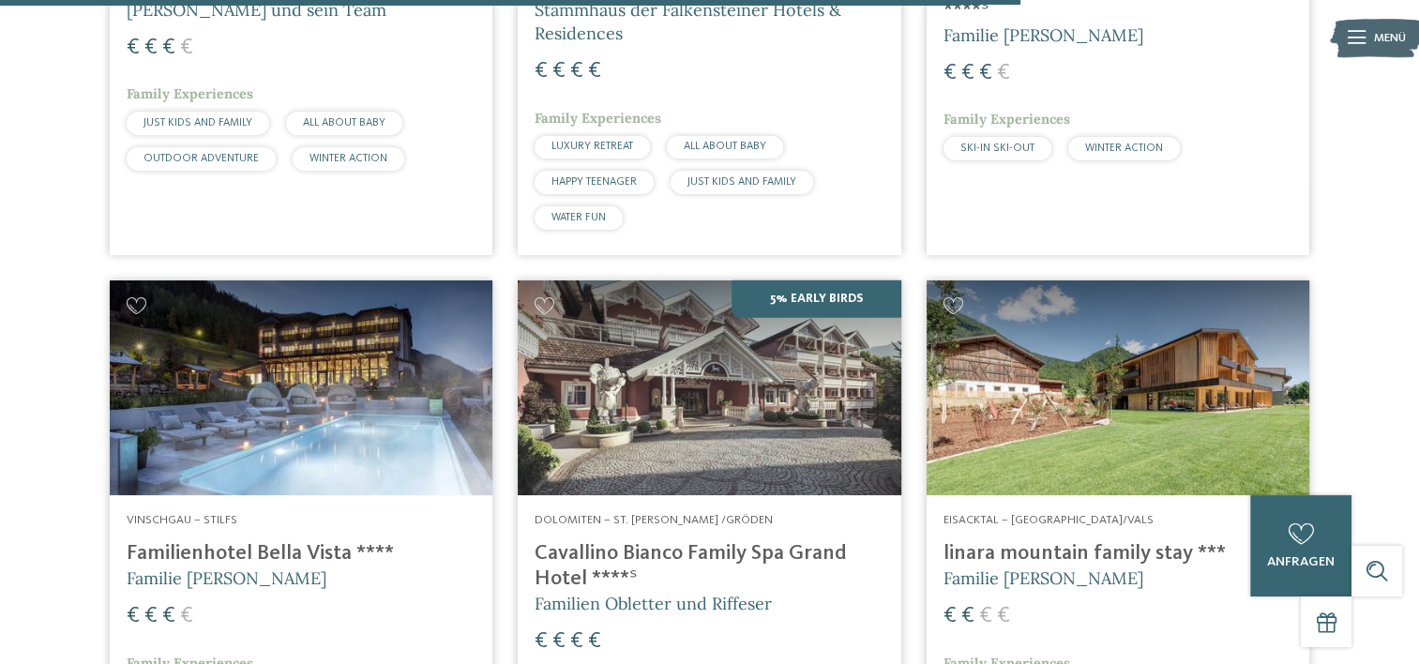
scroll to position [4125, 0]
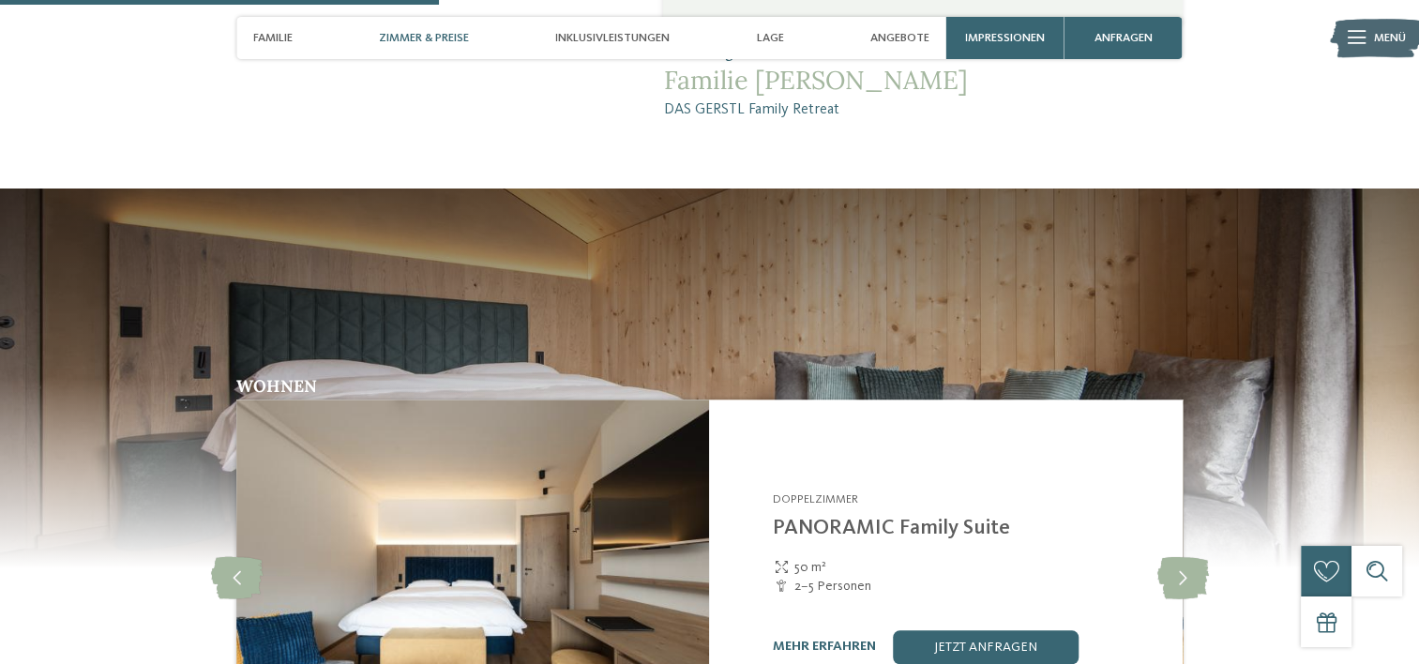
scroll to position [1313, 0]
